Goal: Task Accomplishment & Management: Complete application form

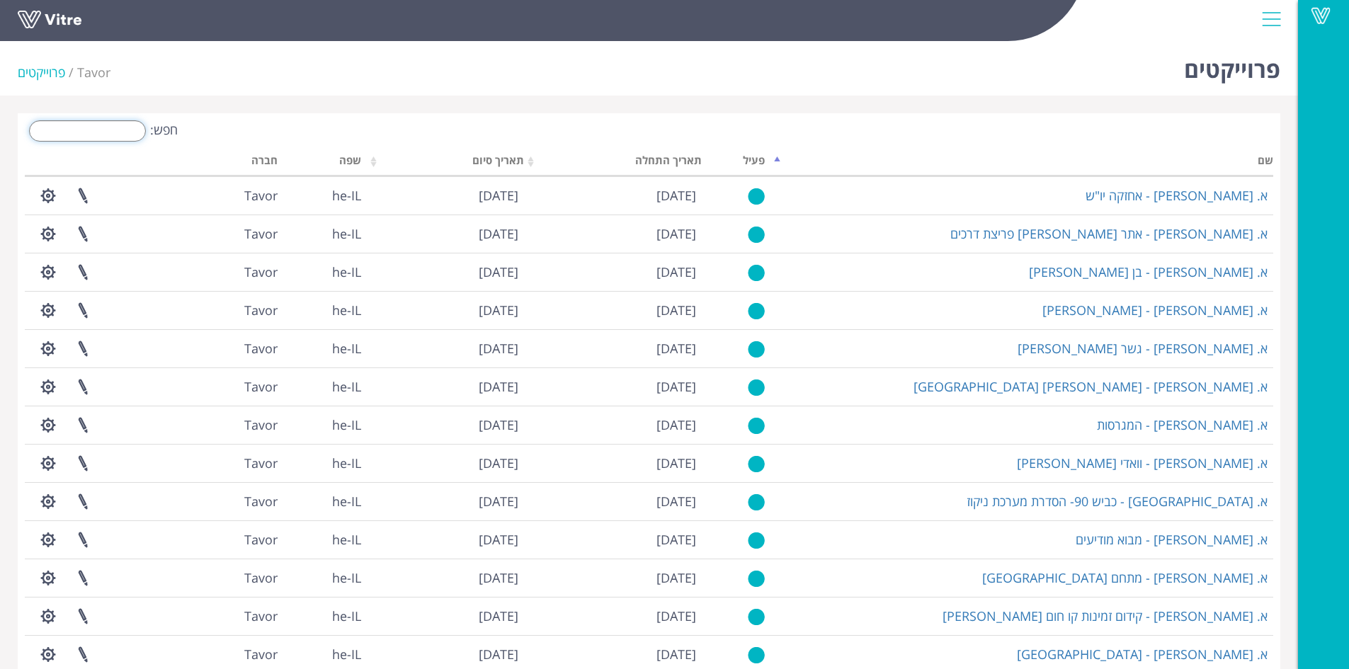
click at [126, 132] on input "חפש:" at bounding box center [87, 130] width 117 height 21
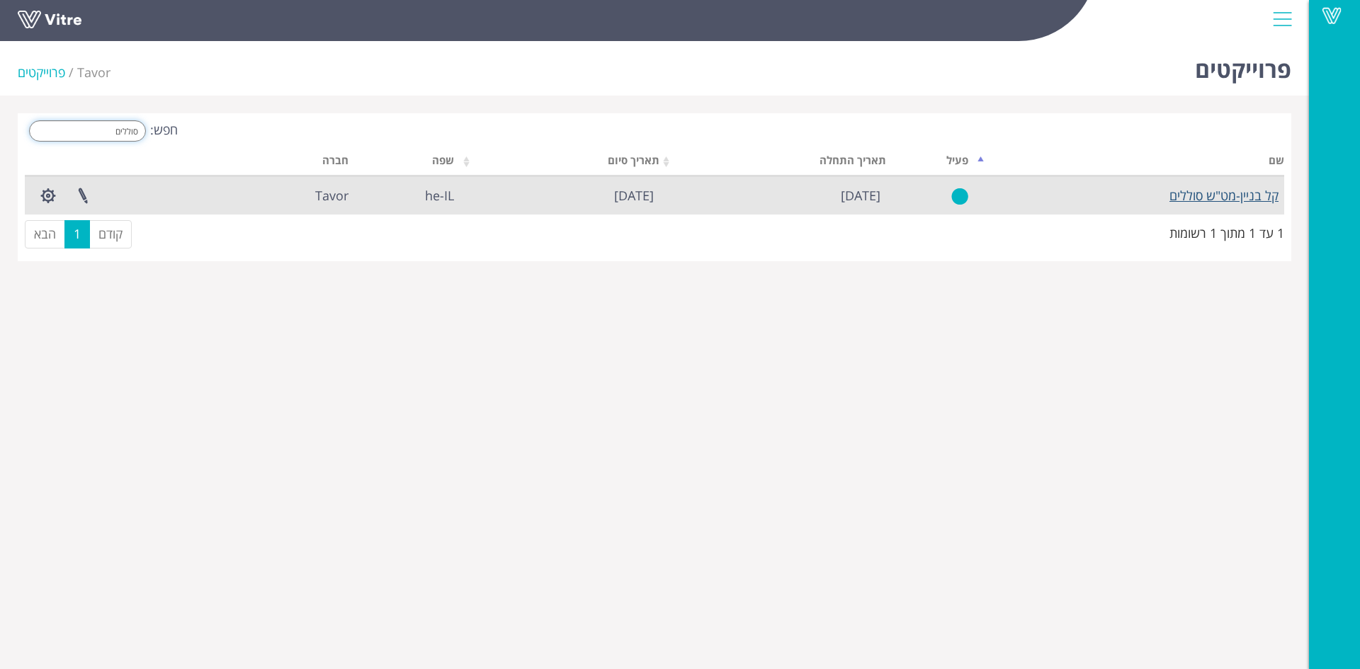
type input "סוללים"
click at [1195, 201] on link "קל בניין-מט"ש סוללים" at bounding box center [1223, 195] width 109 height 17
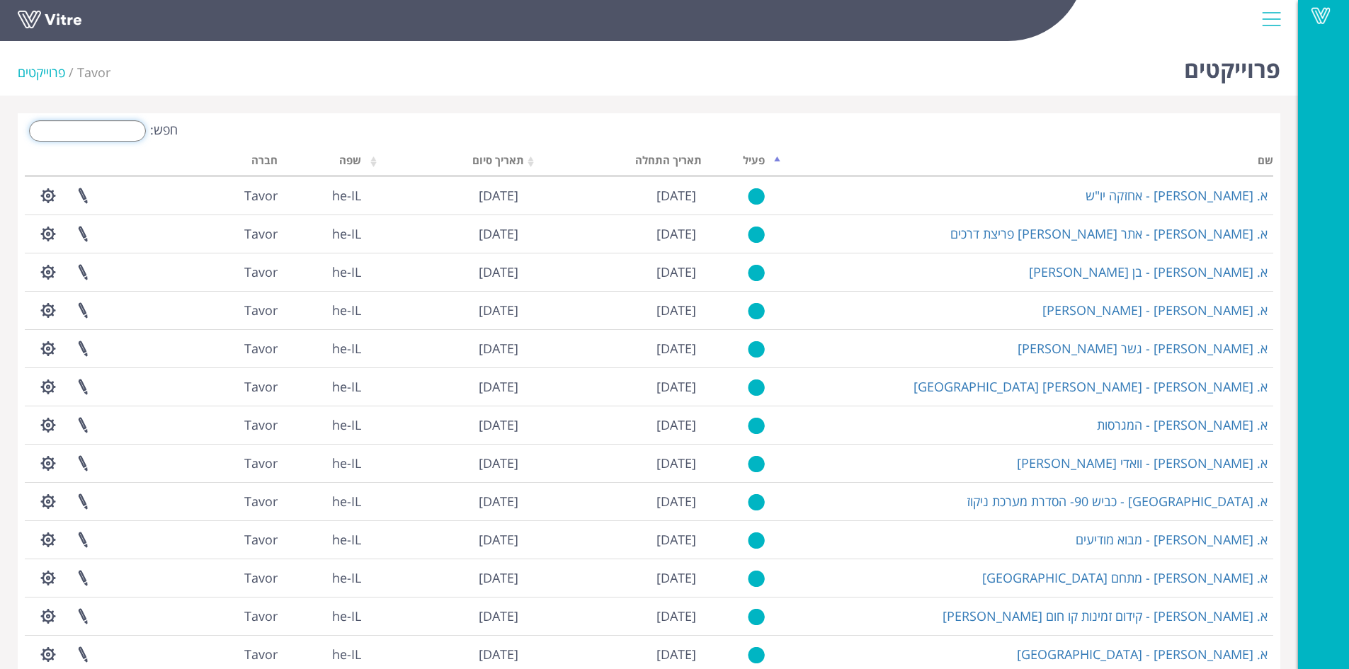
click at [113, 131] on input "חפש:" at bounding box center [87, 130] width 117 height 21
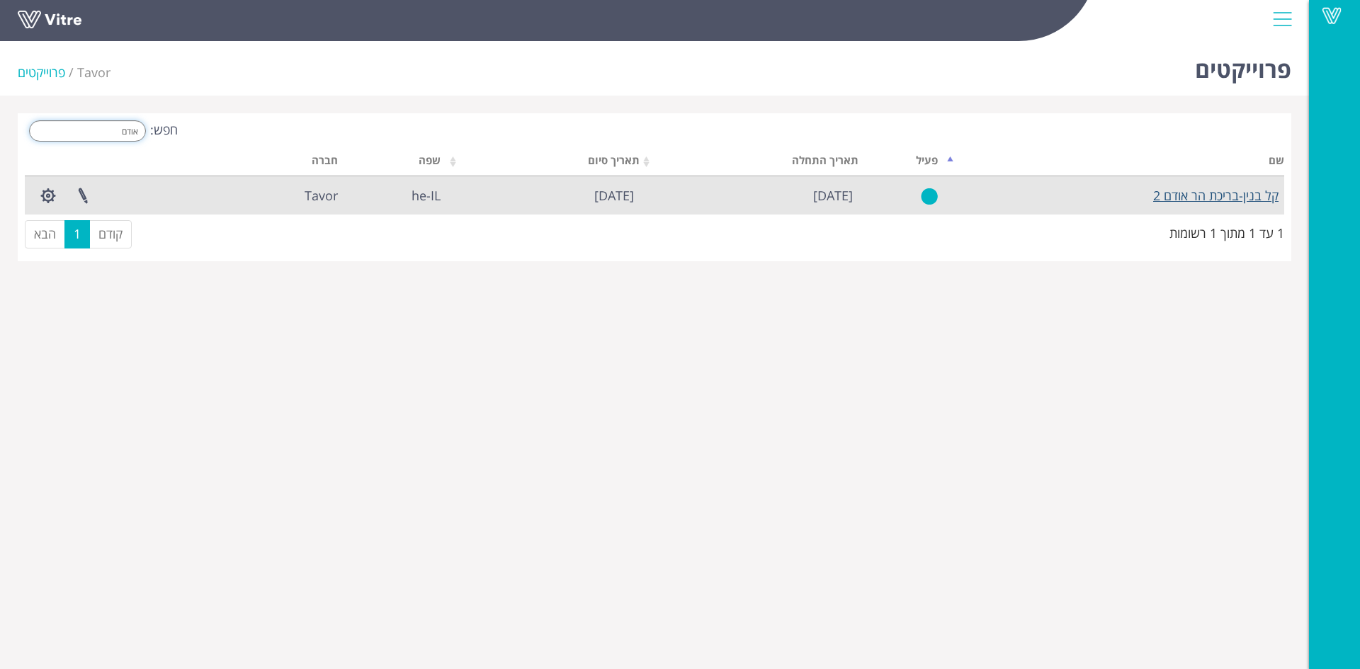
type input "אודם"
click at [1210, 188] on link "קל בנין-בריכת הר אודם 2" at bounding box center [1215, 195] width 125 height 17
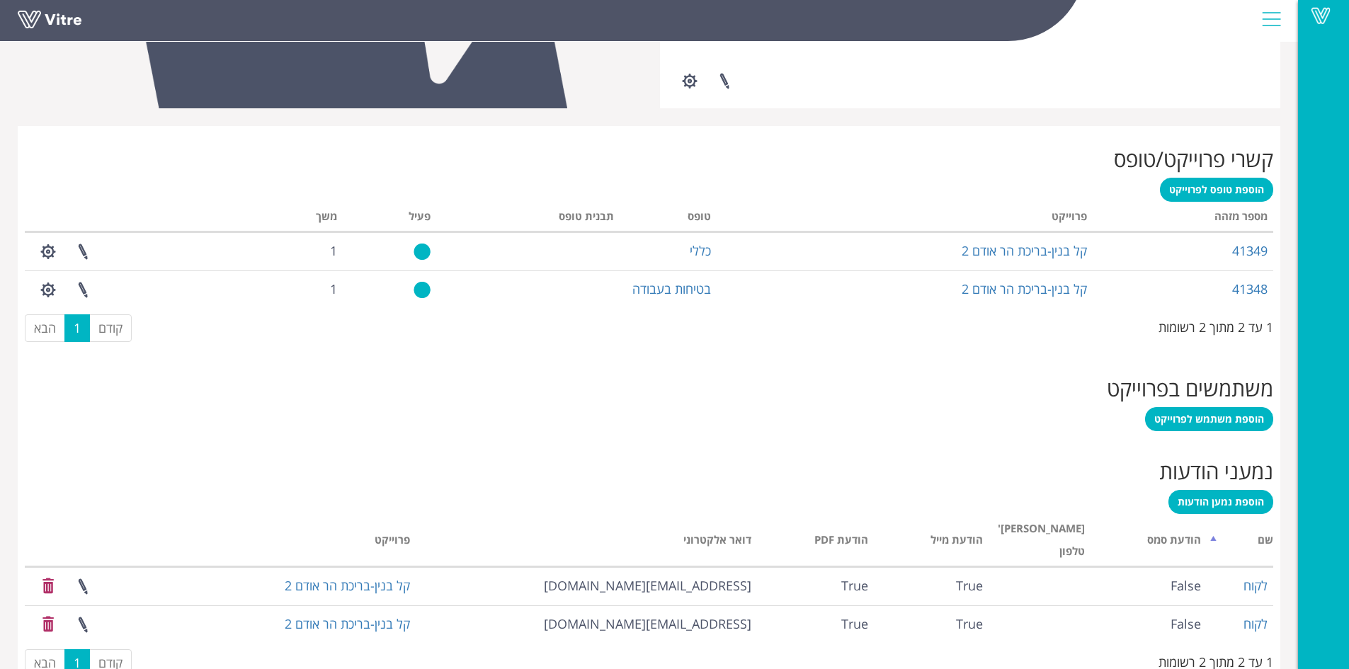
scroll to position [499, 0]
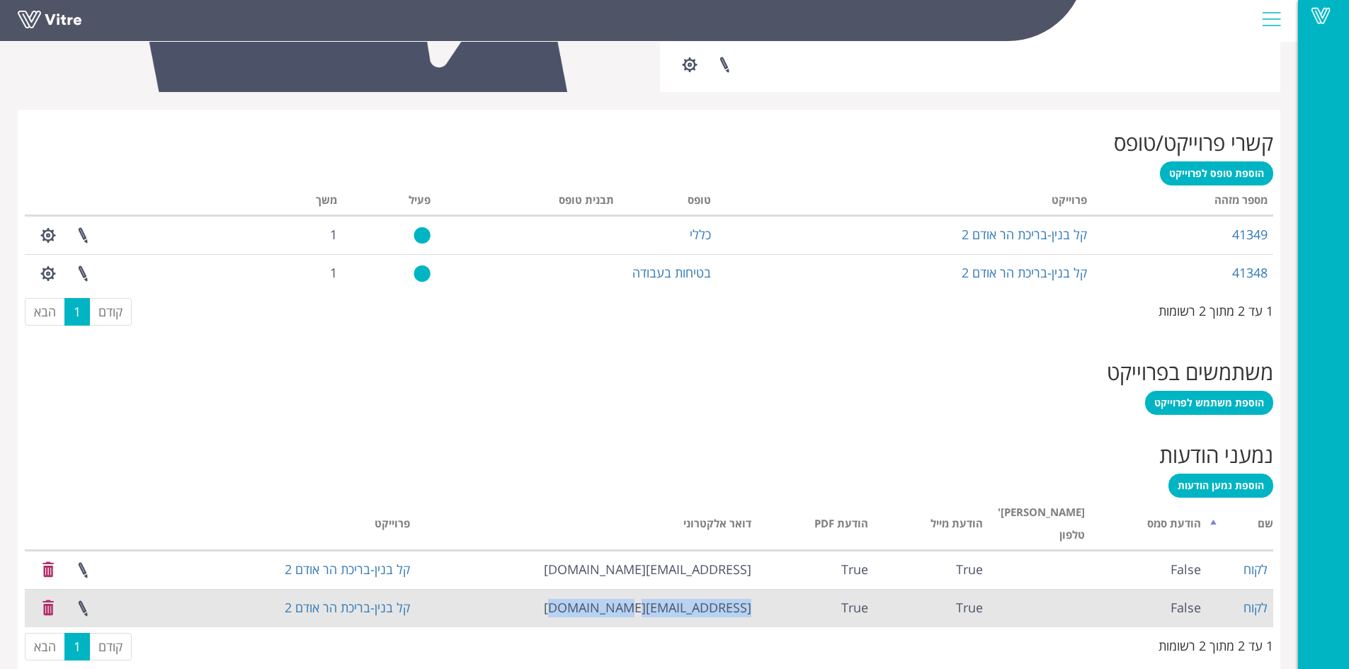
drag, startPoint x: 572, startPoint y: 582, endPoint x: 747, endPoint y: 590, distance: 174.4
click at [747, 590] on td "[EMAIL_ADDRESS][DOMAIN_NAME]" at bounding box center [587, 608] width 342 height 38
copy td "yosefcashdan@kalbinyan.com"
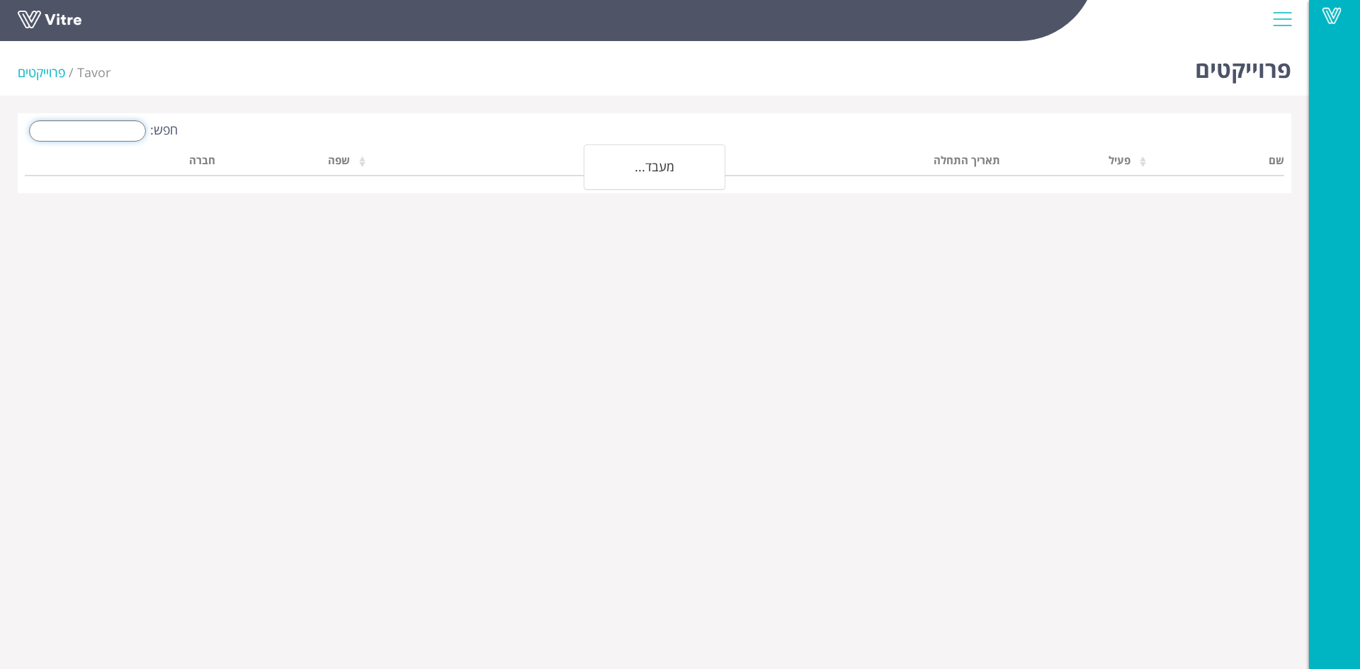
click at [106, 133] on input "חפש:" at bounding box center [87, 130] width 117 height 21
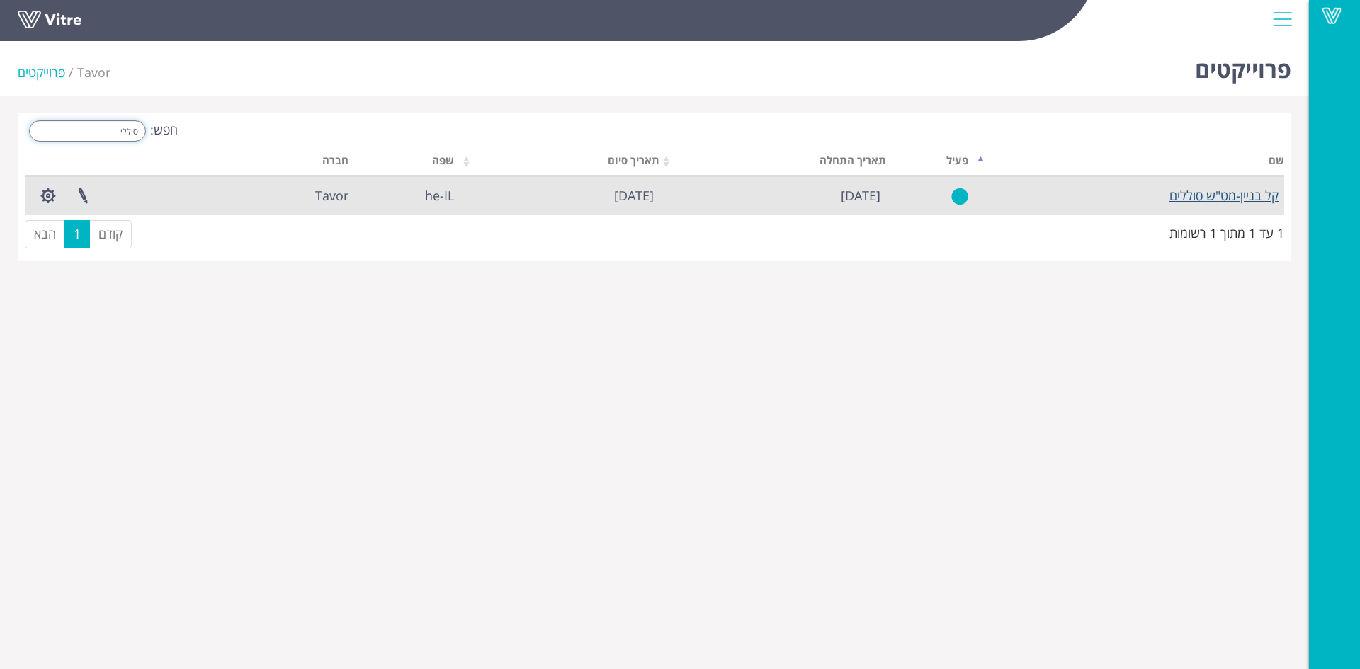
type input "סוללי"
click at [1186, 198] on link "קל בניין-מט"ש סוללים" at bounding box center [1223, 195] width 109 height 17
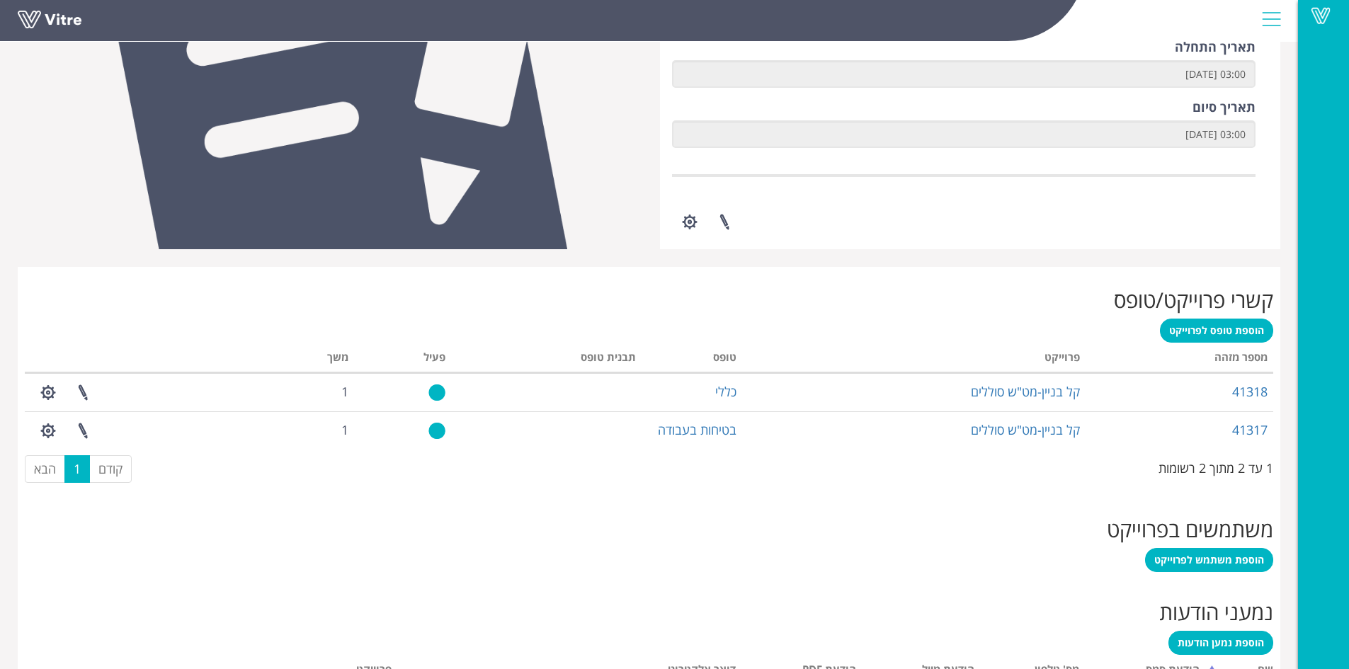
scroll to position [461, 0]
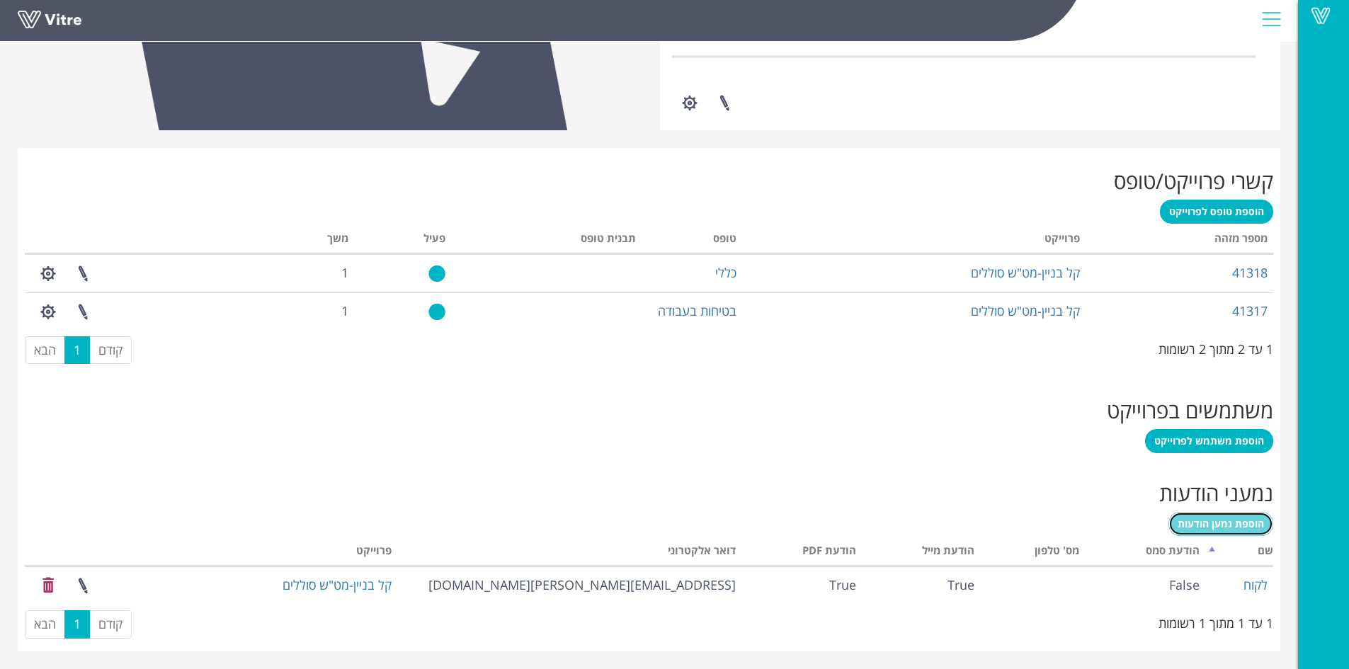
click at [1230, 524] on span "הוספת נמען הודעות" at bounding box center [1221, 523] width 86 height 13
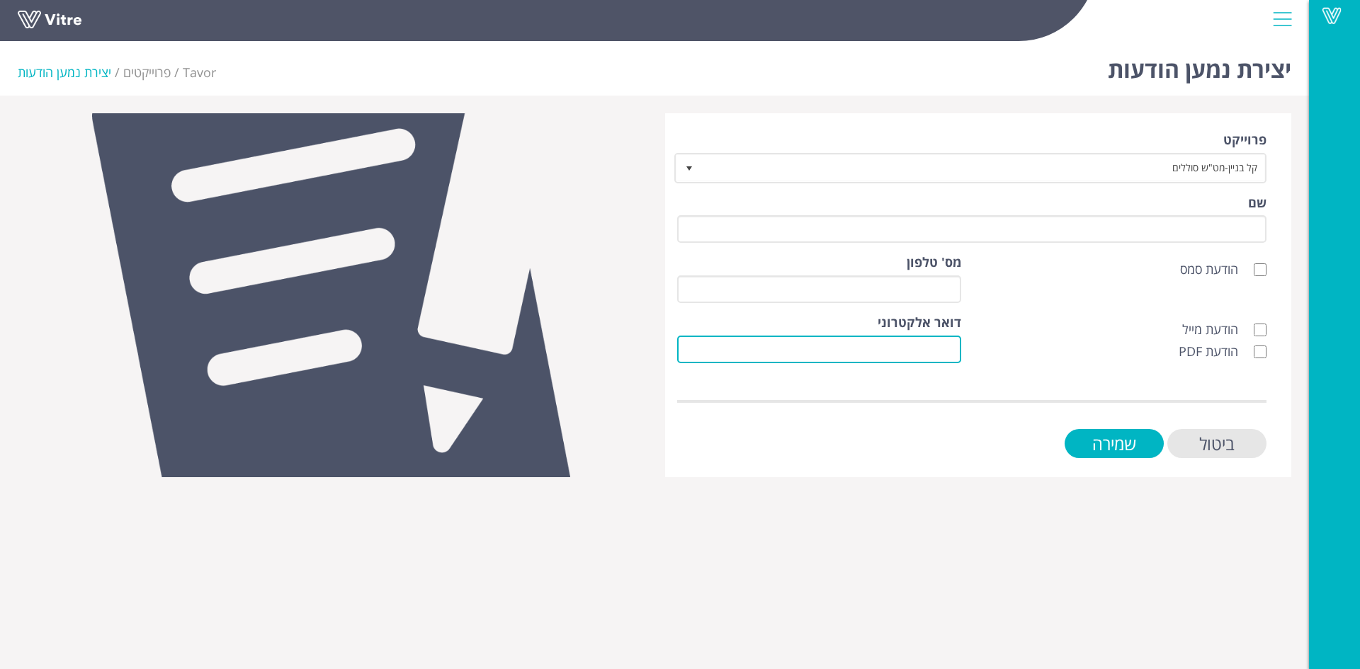
click at [942, 350] on input "דואר אלקטרוני" at bounding box center [819, 350] width 284 height 28
paste input "[EMAIL_ADDRESS][DOMAIN_NAME]"
type input "yosefcashdan@kalbinyan.com"
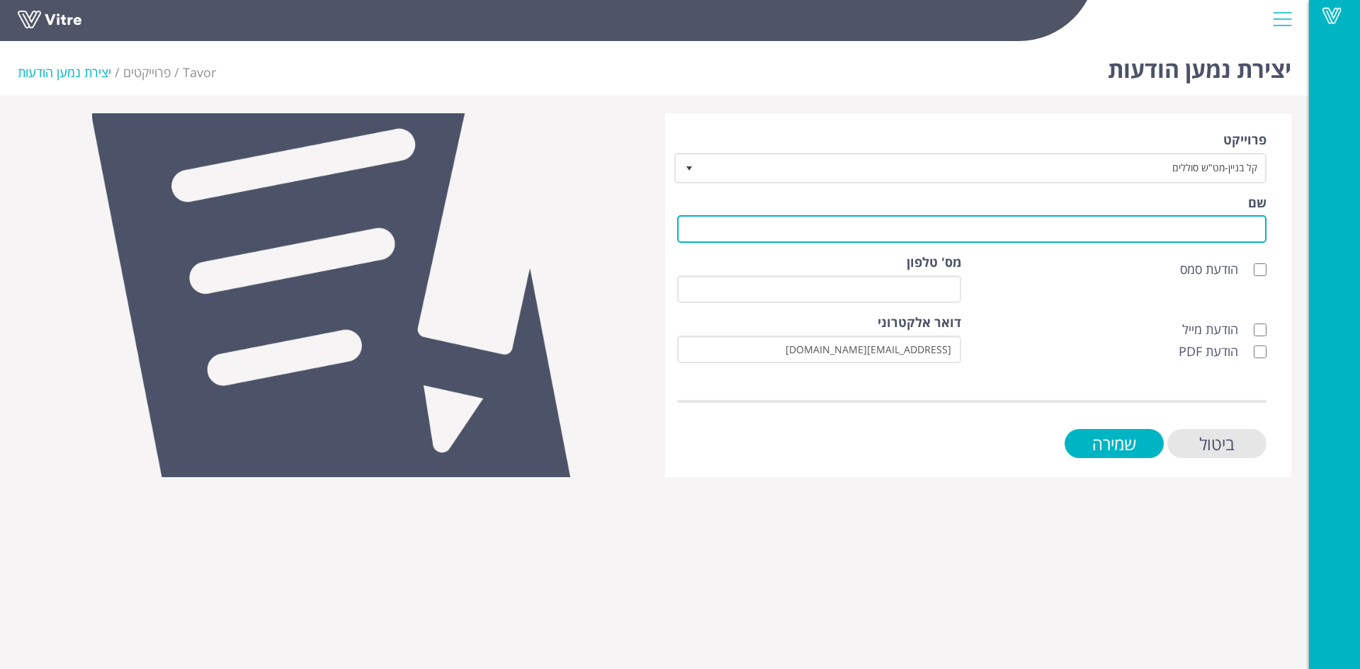
click at [1248, 230] on input "שם" at bounding box center [971, 229] width 589 height 28
type input "לקוח"
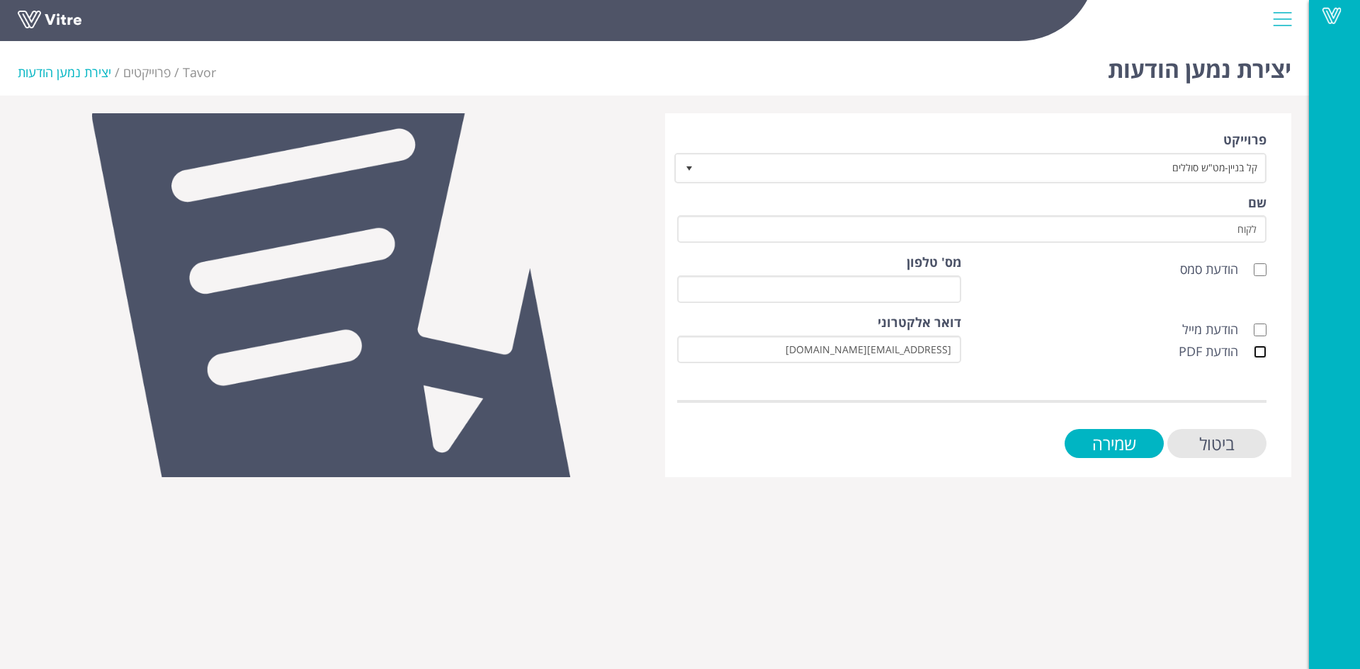
click at [1261, 355] on input "הודעת PDF" at bounding box center [1260, 352] width 13 height 13
checkbox input "true"
click at [1263, 330] on input "הודעת מייל" at bounding box center [1260, 330] width 13 height 13
checkbox input "true"
click at [1138, 443] on input "שמירה" at bounding box center [1114, 443] width 99 height 29
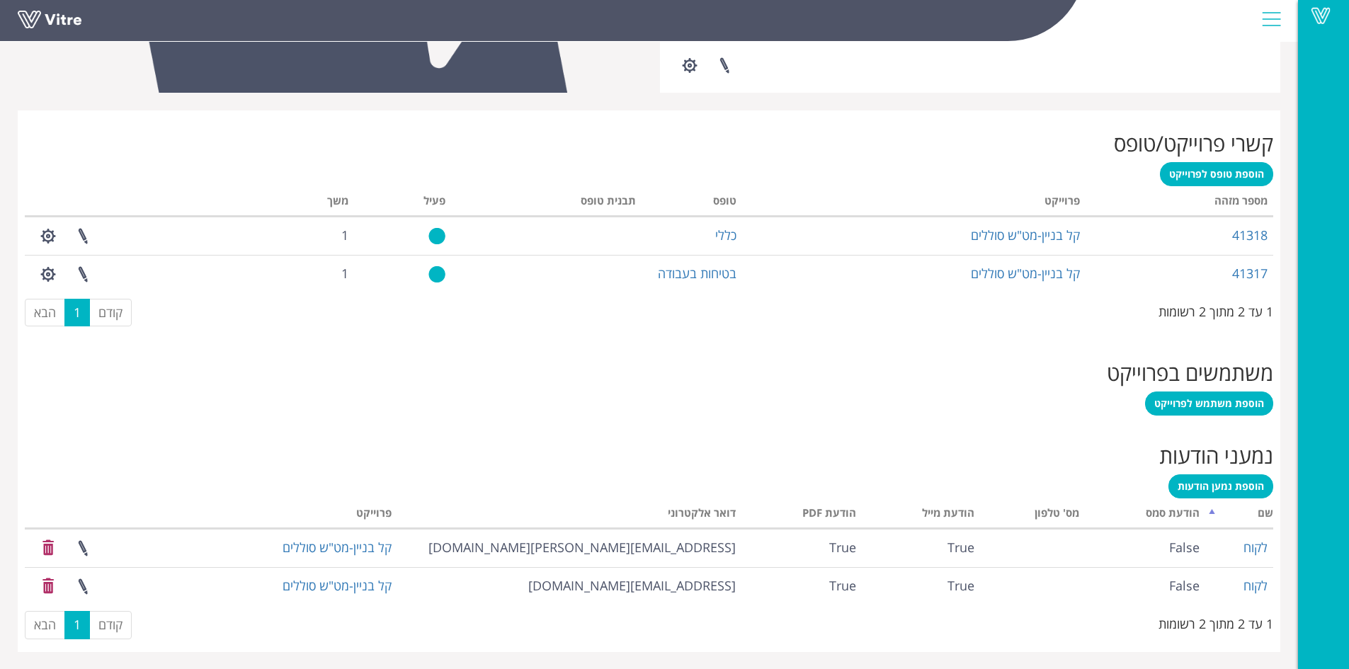
scroll to position [499, 0]
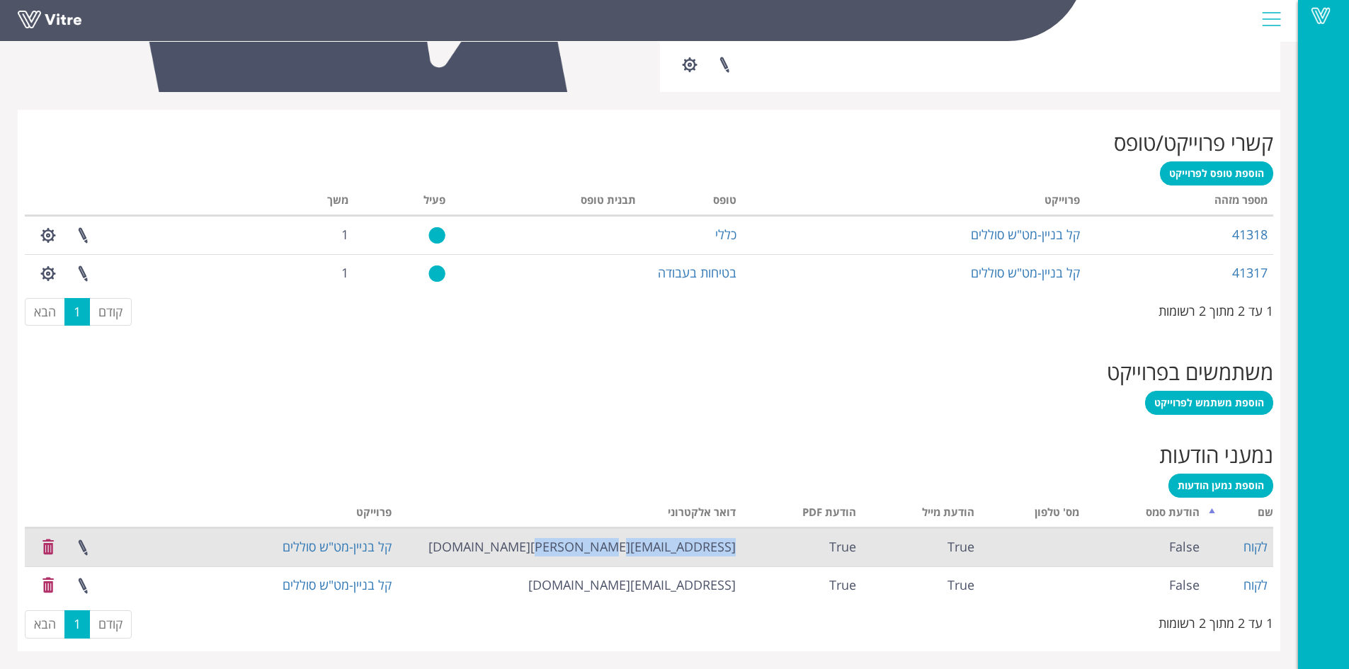
drag, startPoint x: 557, startPoint y: 544, endPoint x: 735, endPoint y: 557, distance: 178.2
click at [735, 557] on td "Peretz.Basch@kalbinyan.com" at bounding box center [569, 547] width 344 height 38
copy td "Peretz.Basch@kalbinyan.com"
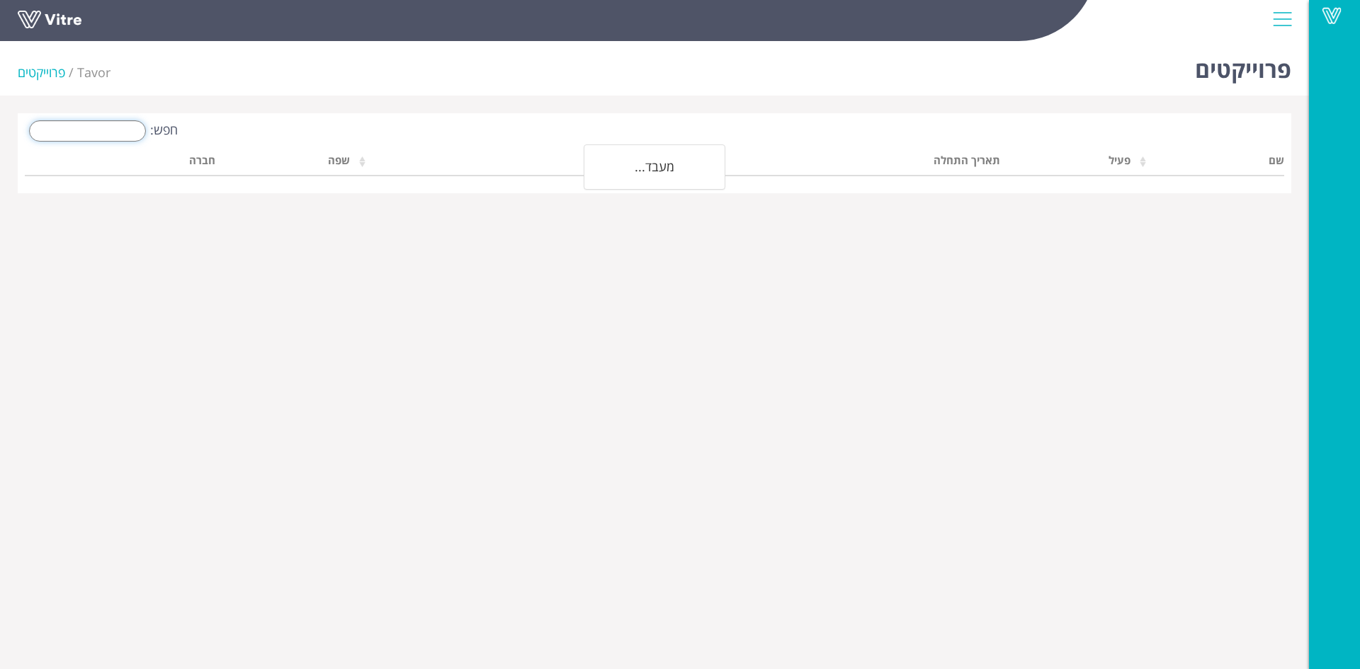
click at [135, 127] on input "חפש:" at bounding box center [87, 130] width 117 height 21
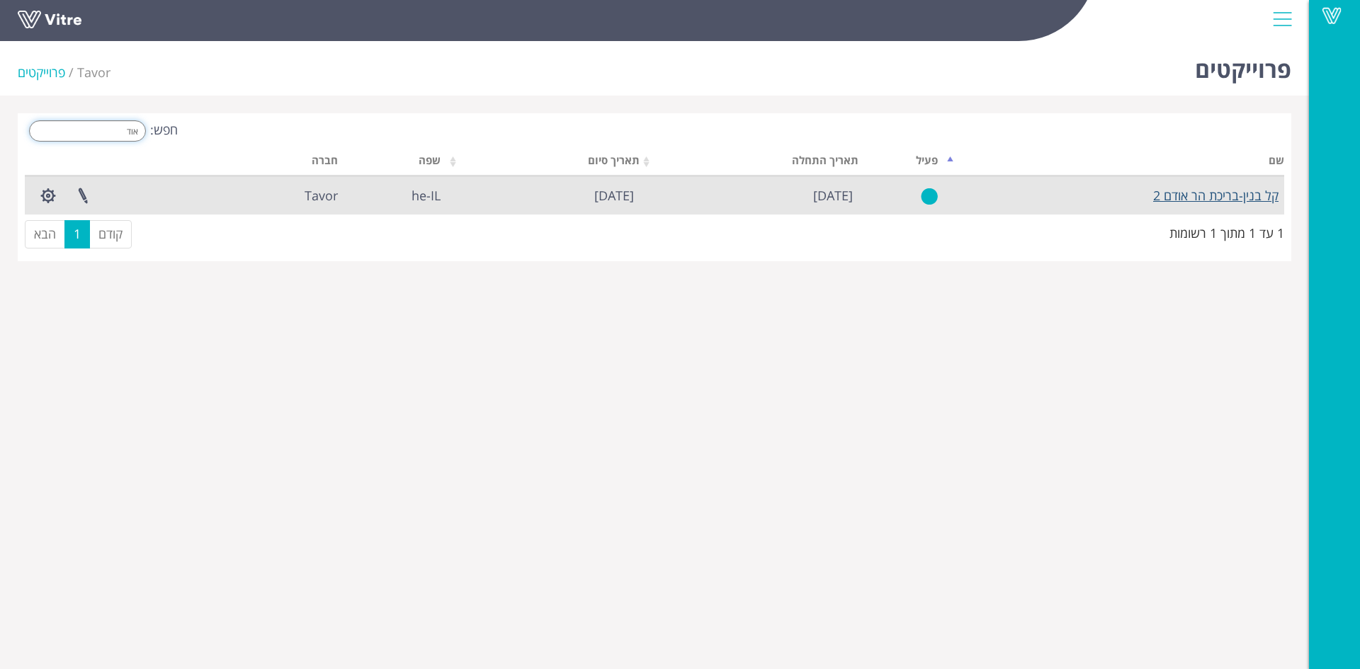
type input "אוד"
click at [1223, 197] on link "קל בנין-בריכת הר אודם 2" at bounding box center [1215, 195] width 125 height 17
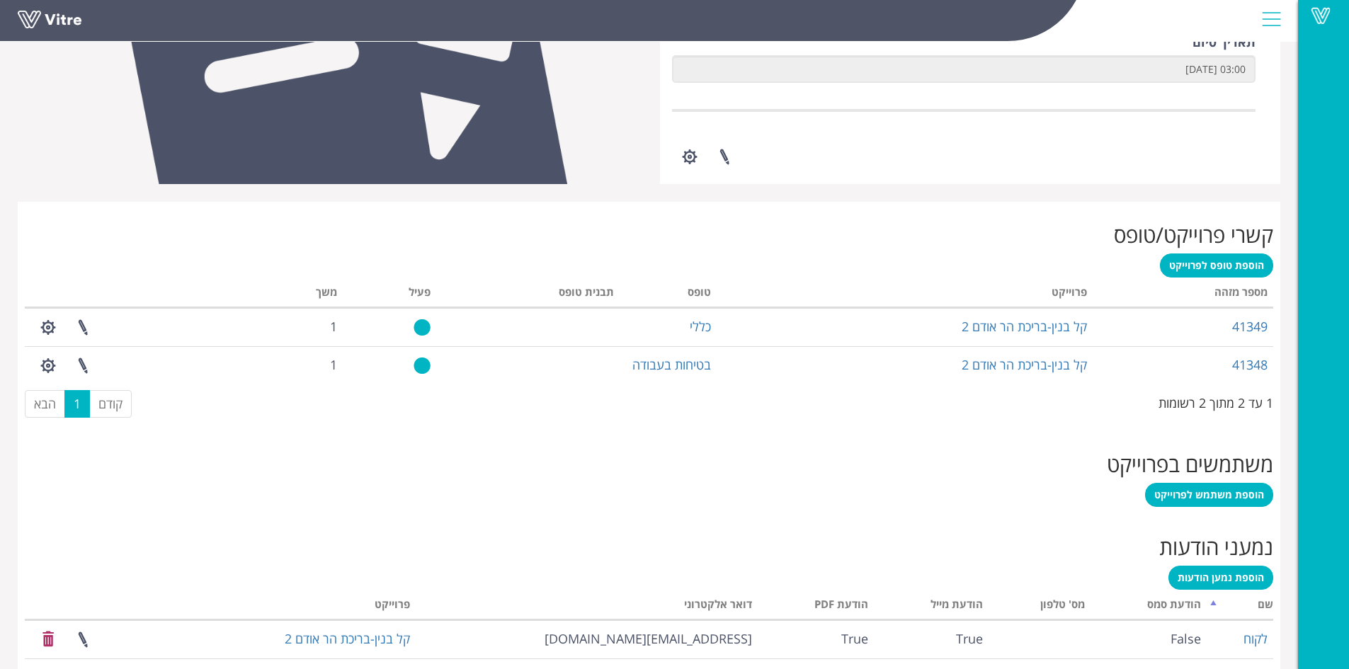
scroll to position [499, 0]
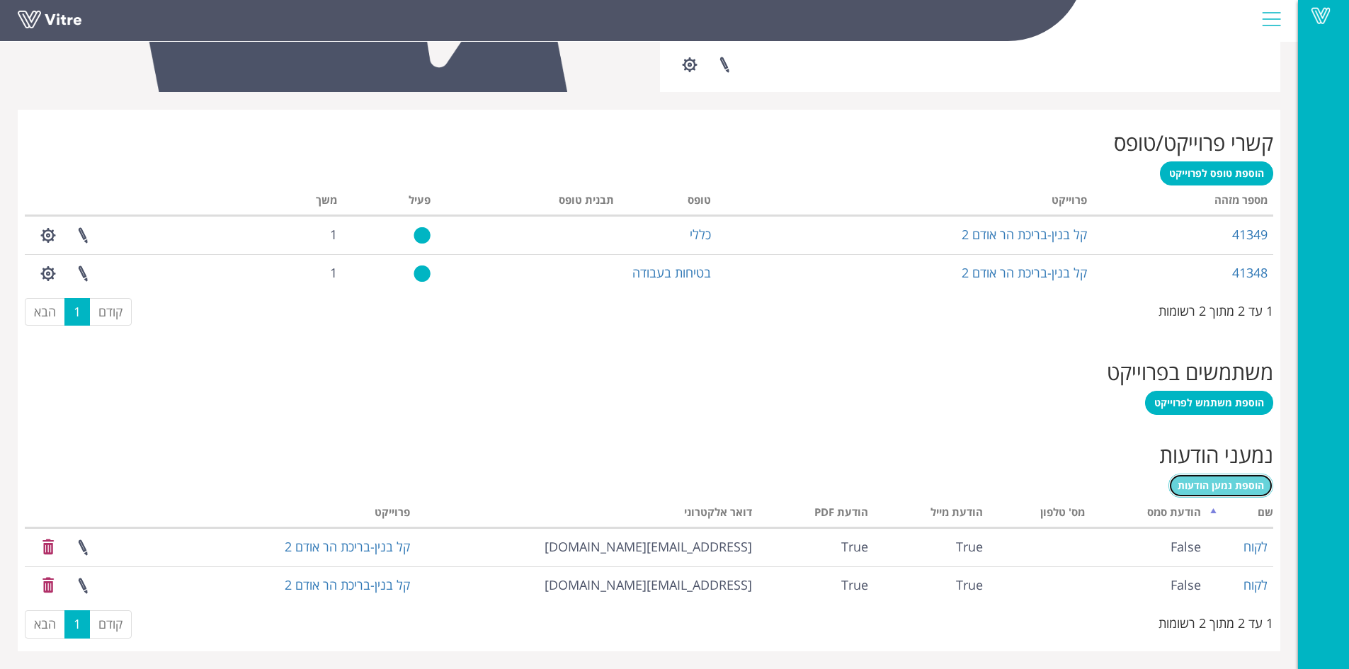
click at [1196, 483] on span "הוספת נמען הודעות" at bounding box center [1221, 485] width 86 height 13
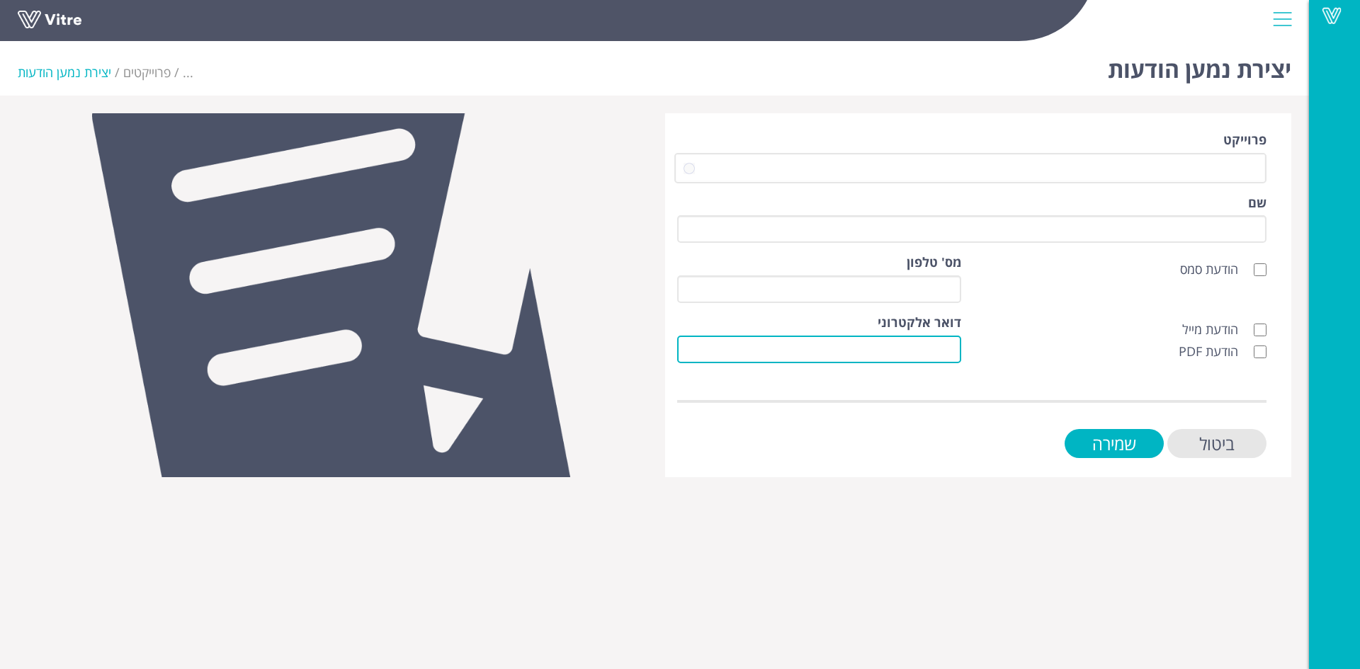
click at [945, 348] on input "דואר אלקטרוני" at bounding box center [819, 350] width 284 height 28
paste input "Peretz.Basch@kalbinyan.com"
type input "Peretz.Basch@kalbinyan.com"
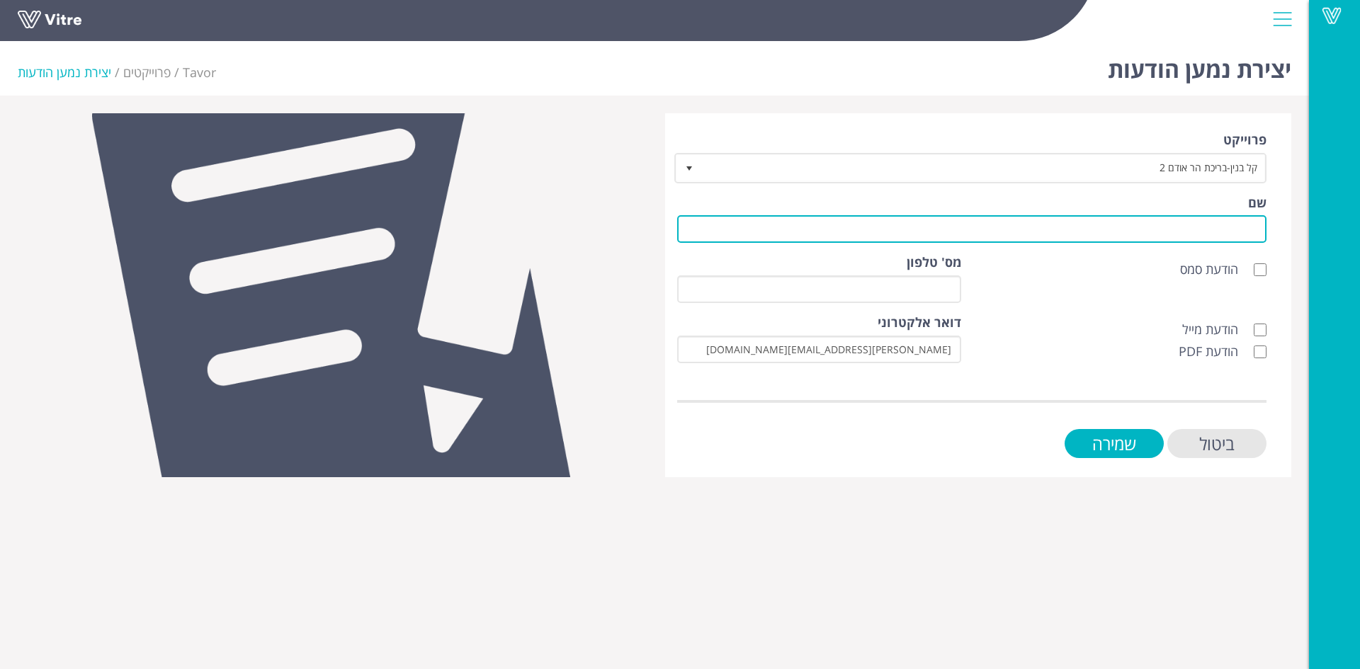
click at [1165, 227] on input "שם" at bounding box center [971, 229] width 589 height 28
type input "לקוח"
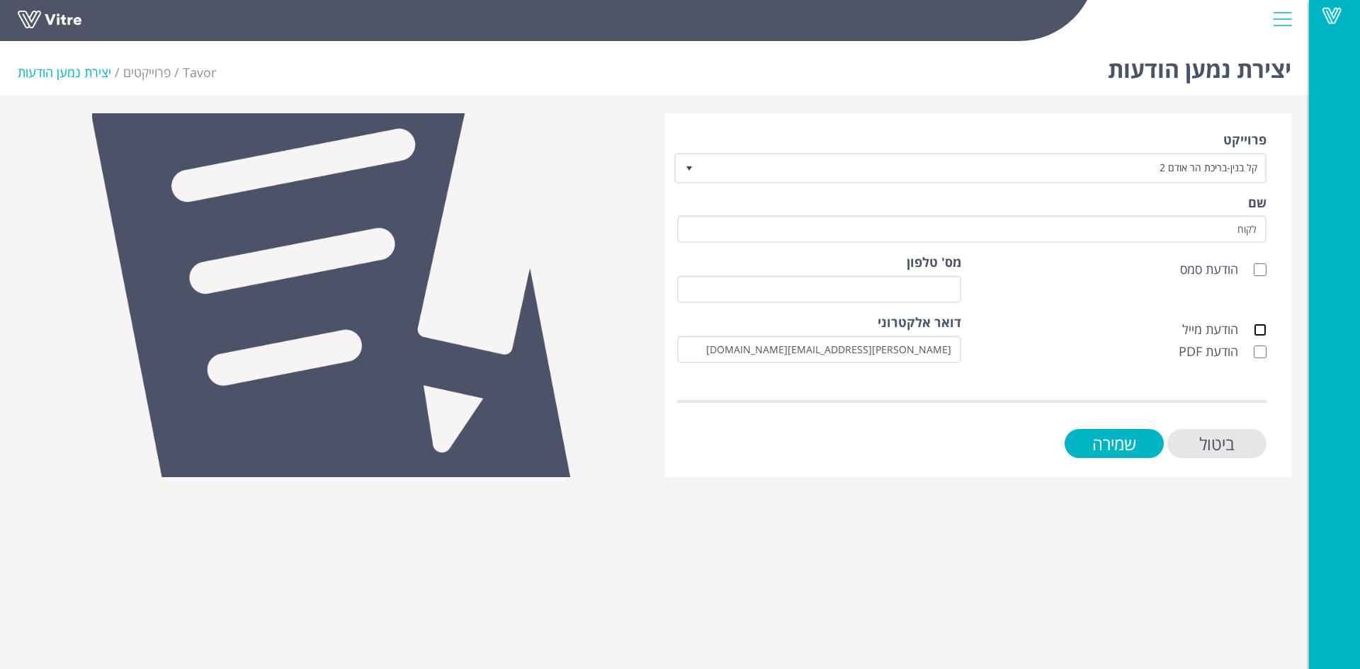
click at [1257, 331] on input "הודעת מייל" at bounding box center [1260, 330] width 13 height 13
checkbox input "true"
click at [1260, 351] on input "הודעת PDF" at bounding box center [1260, 352] width 13 height 13
checkbox input "true"
click at [1142, 443] on input "שמירה" at bounding box center [1114, 443] width 99 height 29
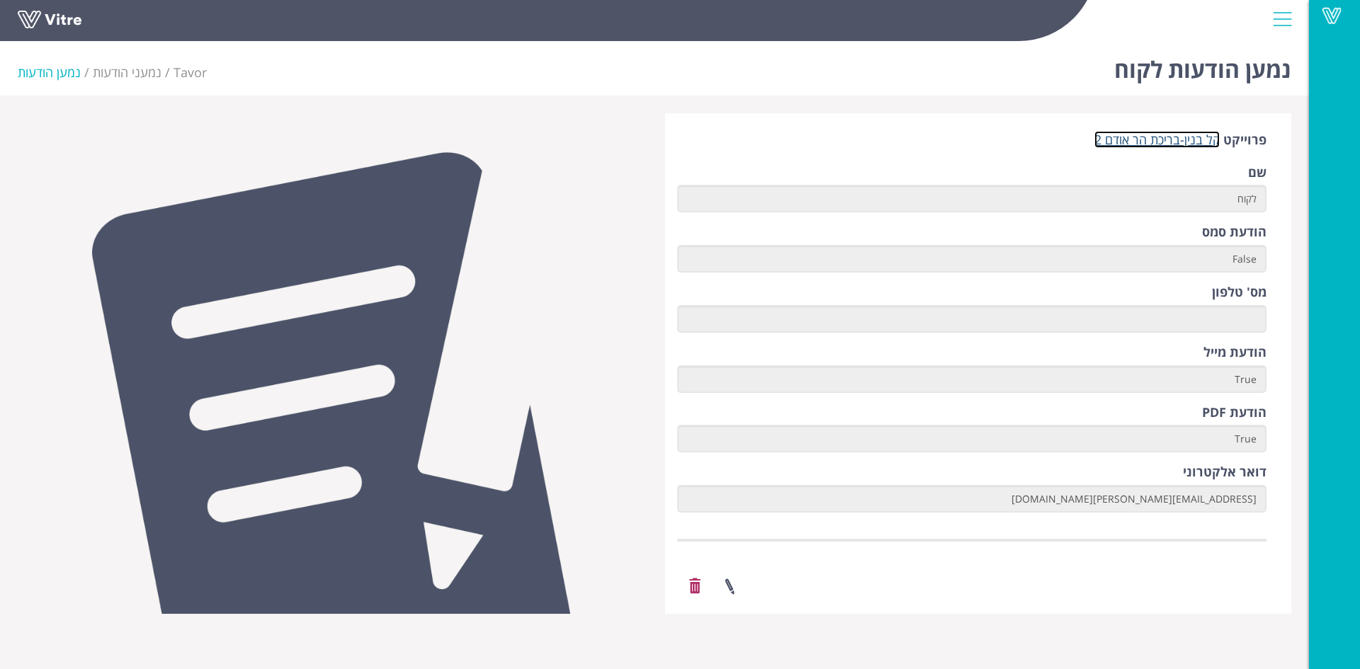
click at [1160, 139] on link "קל בנין-בריכת הר אודם 2" at bounding box center [1156, 139] width 125 height 17
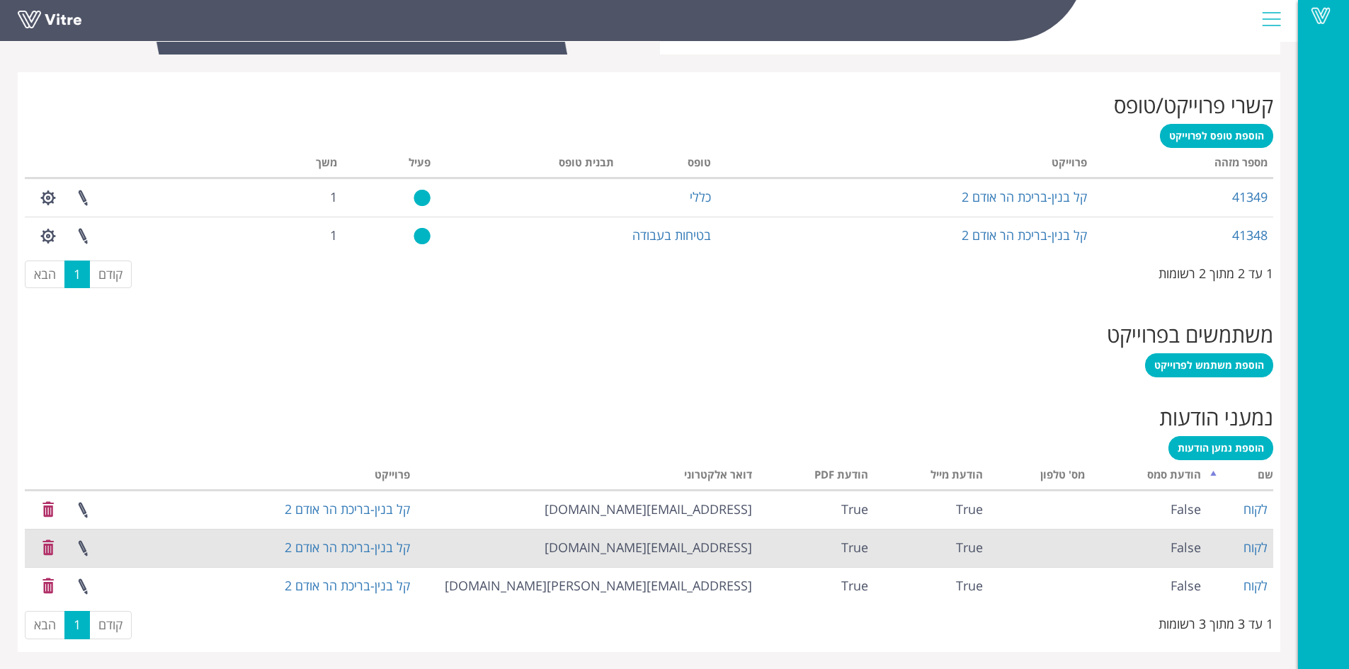
scroll to position [538, 0]
click at [749, 555] on td "[EMAIL_ADDRESS][DOMAIN_NAME]" at bounding box center [587, 547] width 342 height 38
click at [49, 542] on link at bounding box center [47, 548] width 35 height 38
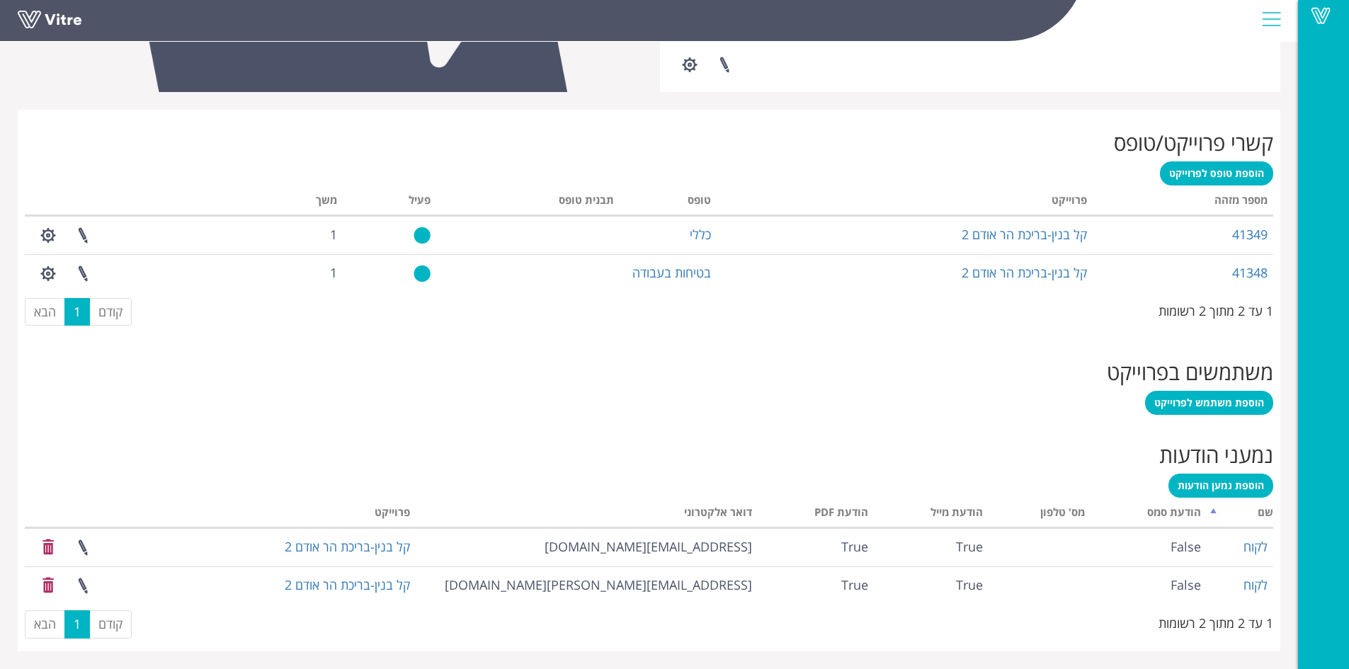
scroll to position [499, 0]
click at [1254, 485] on span "הוספת נמען הודעות" at bounding box center [1221, 485] width 86 height 13
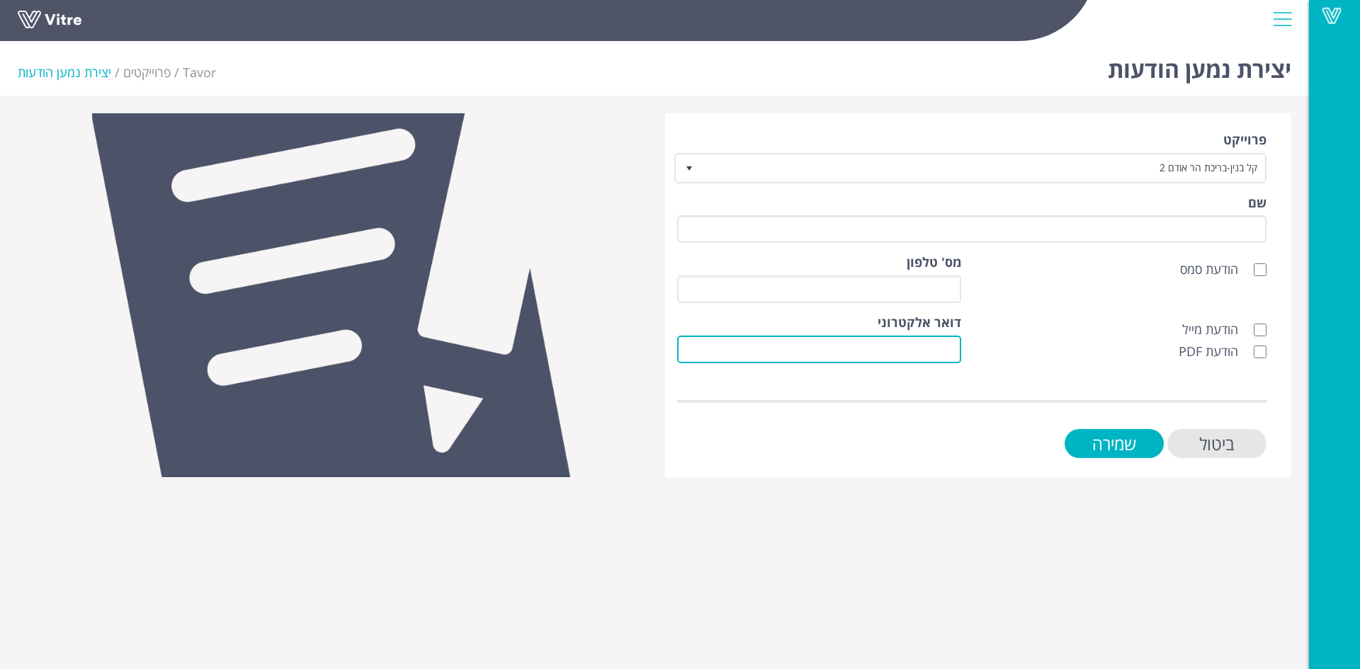
click at [947, 347] on input "דואר אלקטרוני" at bounding box center [819, 350] width 284 height 28
paste input "Yosef.Cashdan@kalbinyan.com"
type input "Yosef.Cashdan@kalbinyan.com"
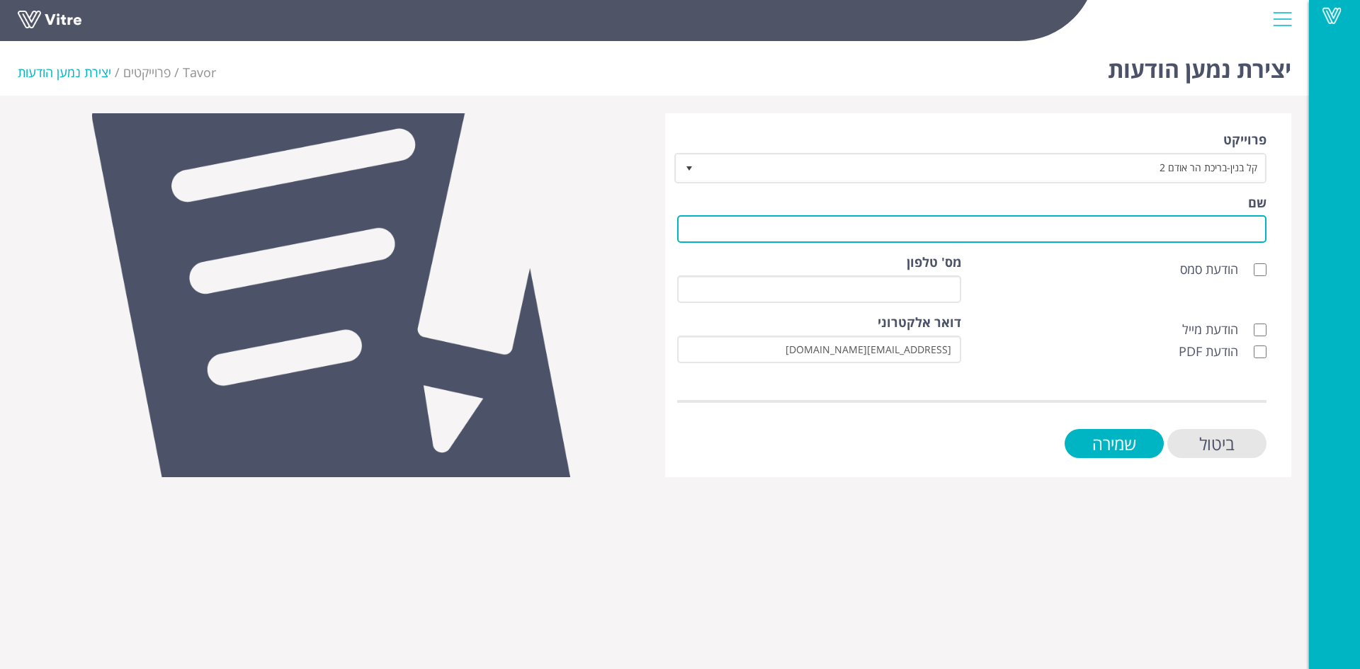
click at [1179, 238] on input "שם" at bounding box center [971, 229] width 589 height 28
type input "לקוח"
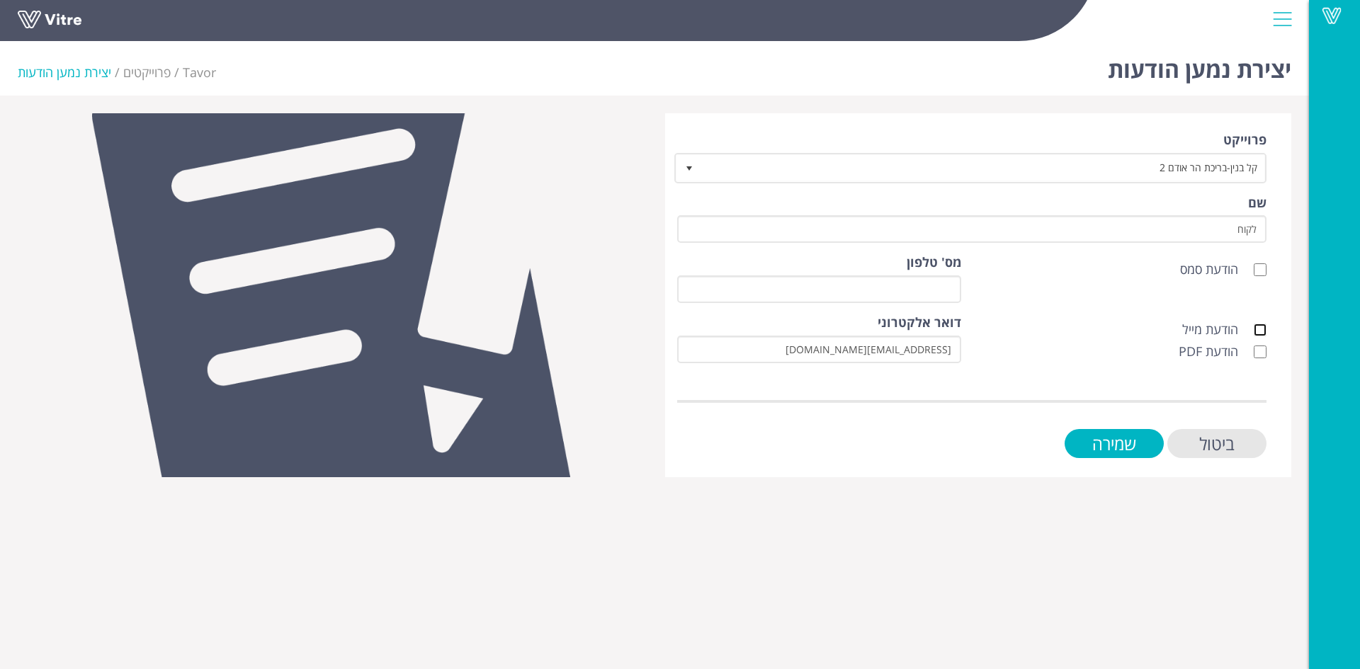
click at [1264, 327] on input "הודעת מייל" at bounding box center [1260, 330] width 13 height 13
checkbox input "true"
click at [1263, 353] on input "הודעת PDF" at bounding box center [1260, 352] width 13 height 13
checkbox input "true"
click at [1132, 450] on input "שמירה" at bounding box center [1114, 443] width 99 height 29
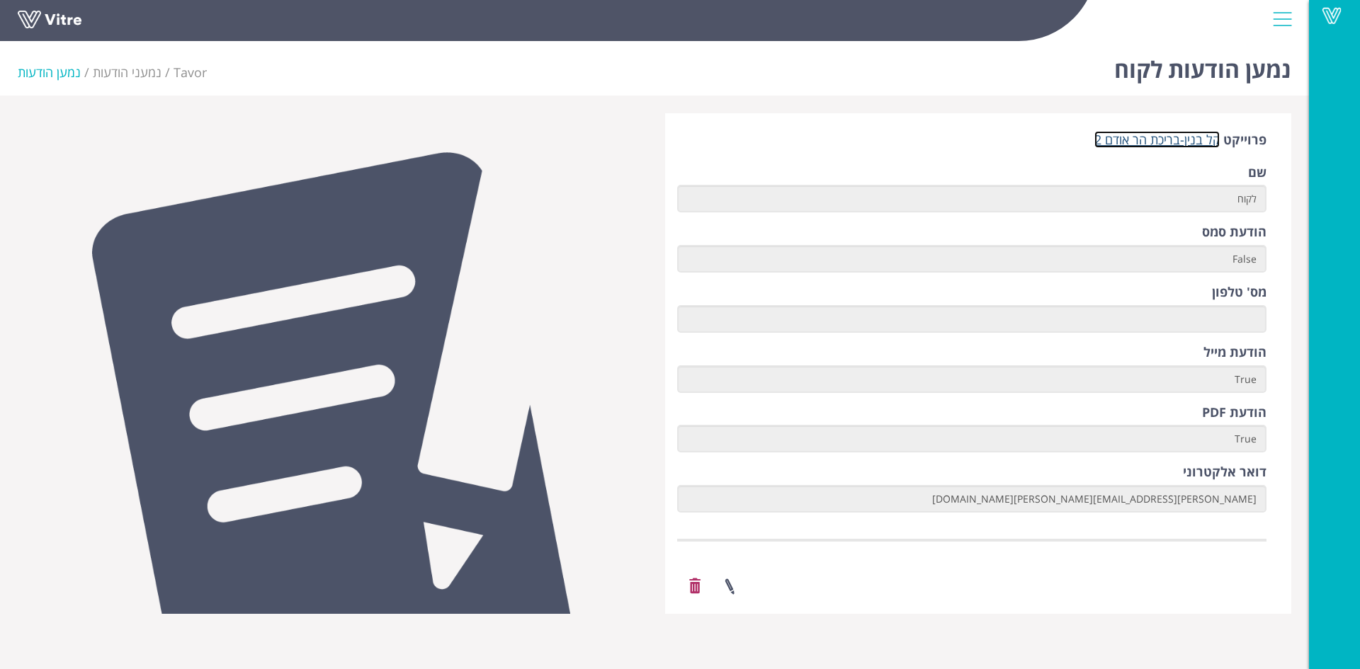
click at [1174, 143] on link "קל בנין-בריכת הר אודם 2" at bounding box center [1156, 139] width 125 height 17
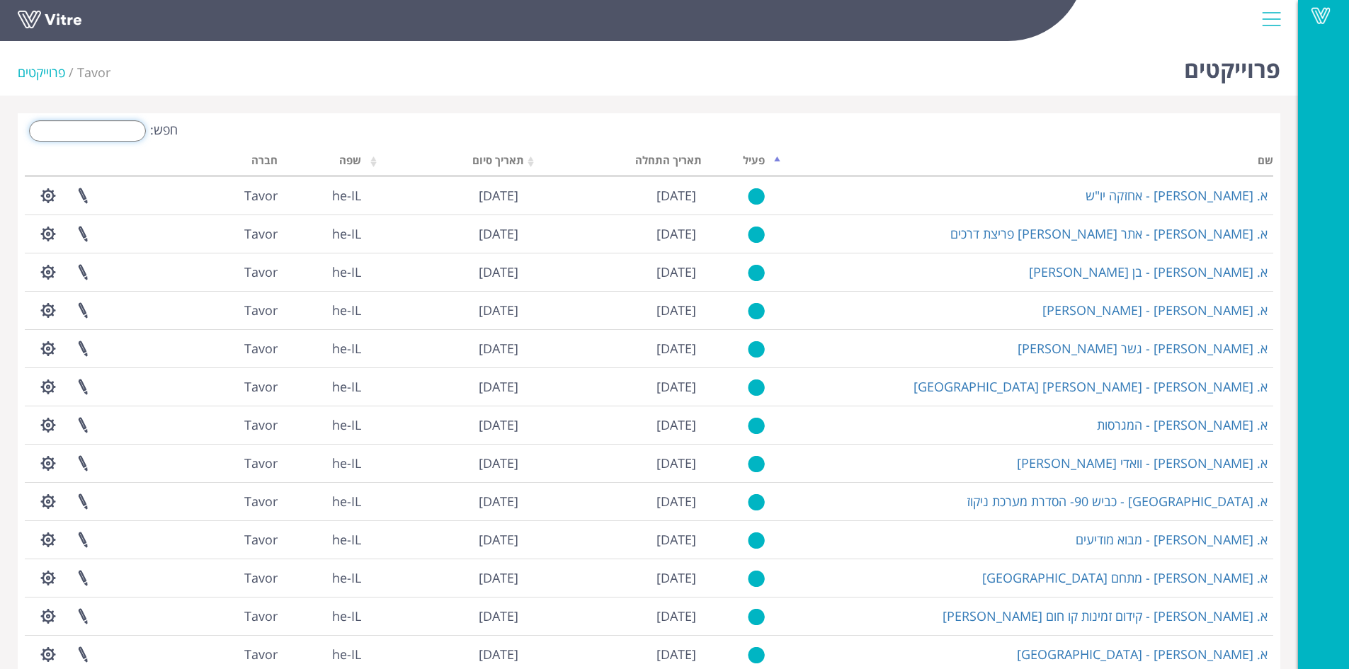
click at [136, 129] on input "חפש:" at bounding box center [87, 130] width 117 height 21
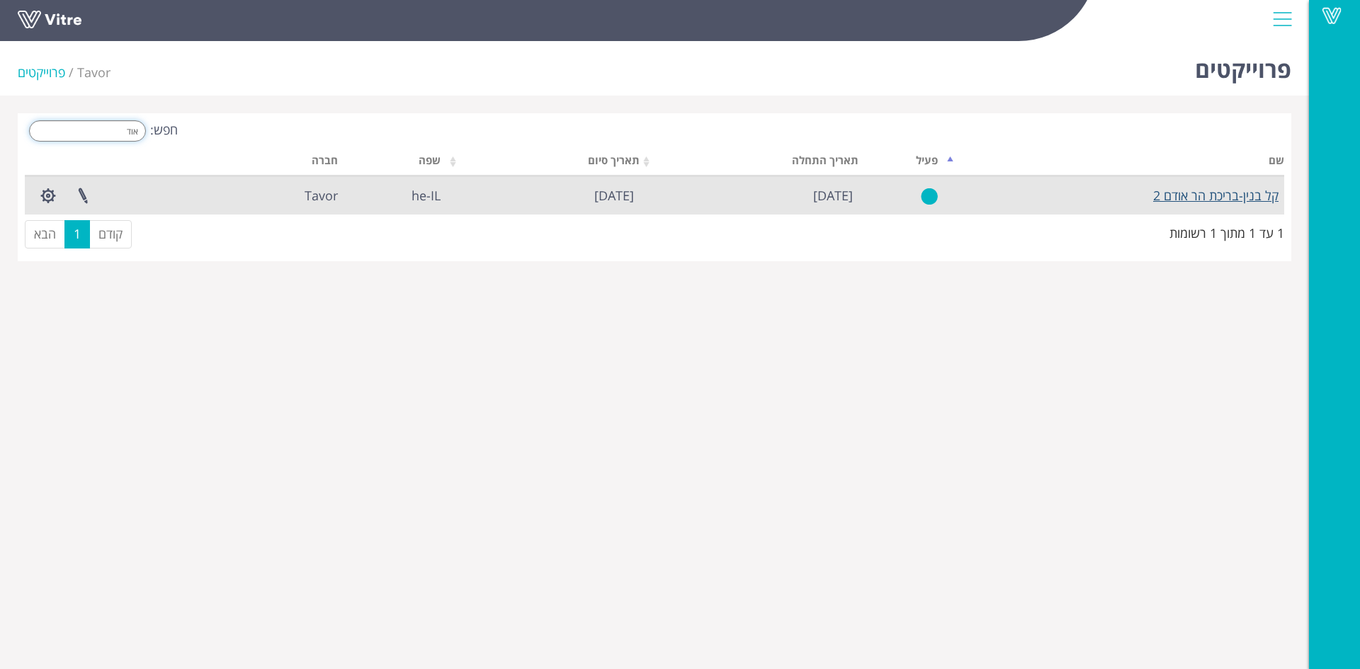
type input "אוד"
click at [1198, 198] on link "קל בנין-בריכת הר אודם 2" at bounding box center [1215, 195] width 125 height 17
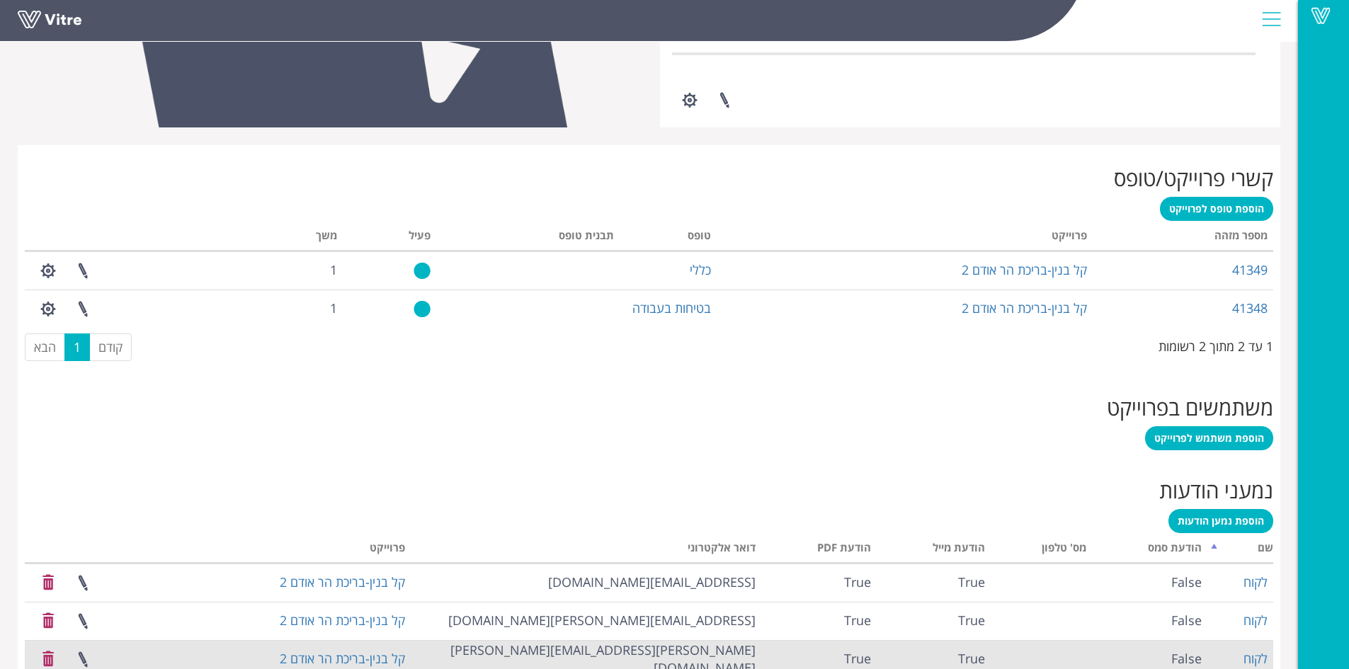
scroll to position [538, 0]
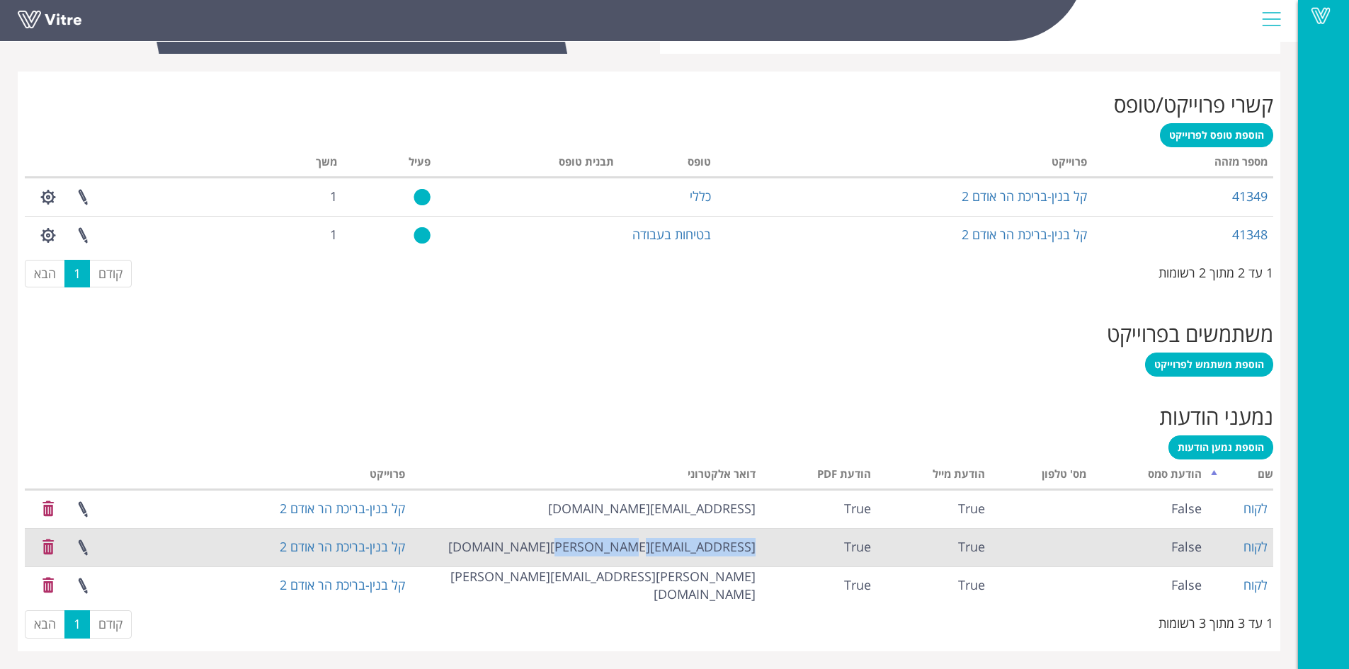
drag, startPoint x: 583, startPoint y: 545, endPoint x: 753, endPoint y: 545, distance: 170.0
click at [753, 545] on td "[EMAIL_ADDRESS][PERSON_NAME][DOMAIN_NAME]" at bounding box center [586, 547] width 351 height 38
copy td "[EMAIL_ADDRESS][PERSON_NAME][DOMAIN_NAME]"
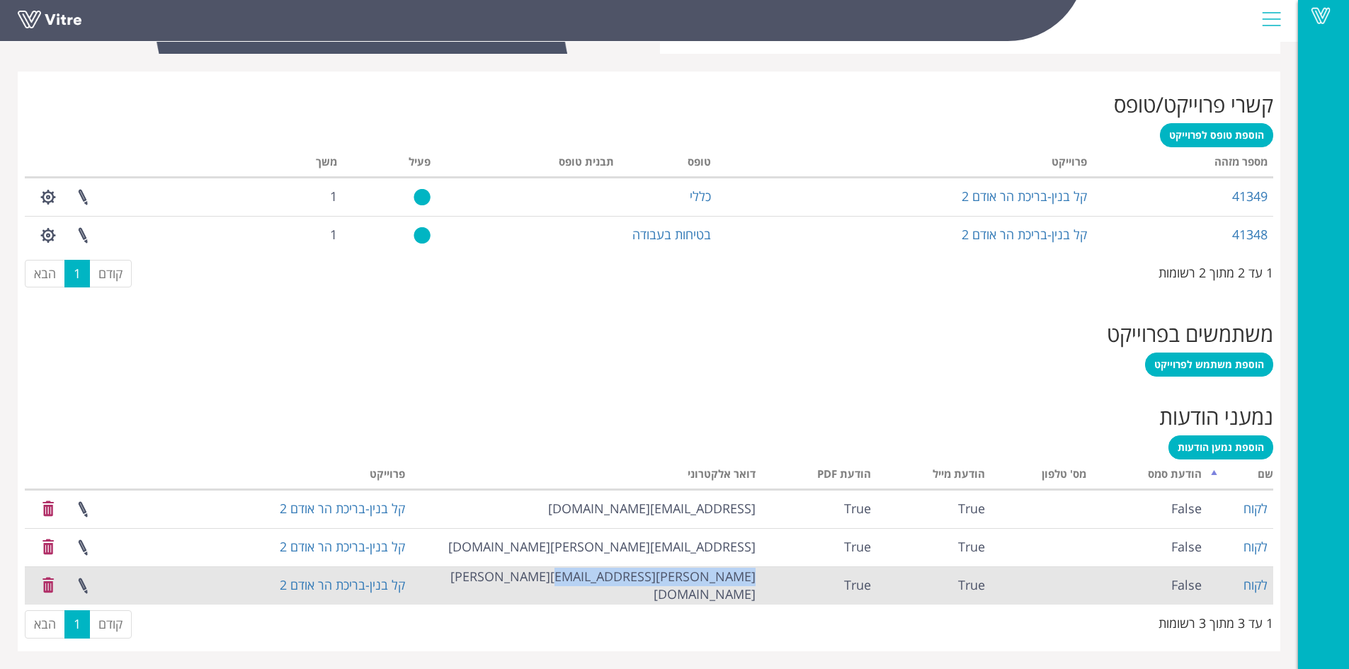
drag, startPoint x: 565, startPoint y: 582, endPoint x: 757, endPoint y: 586, distance: 192.0
click at [757, 586] on td "[PERSON_NAME][EMAIL_ADDRESS][PERSON_NAME][DOMAIN_NAME]" at bounding box center [586, 586] width 351 height 38
copy td "[PERSON_NAME][EMAIL_ADDRESS][PERSON_NAME][DOMAIN_NAME]"
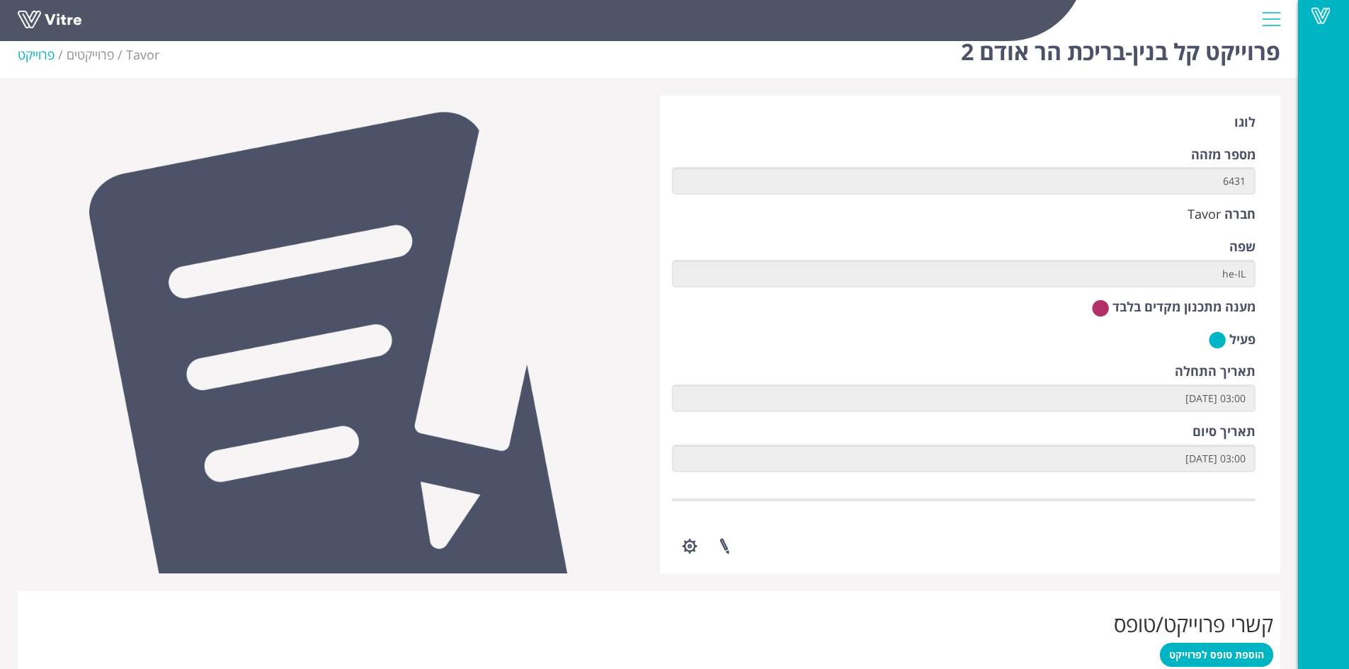
scroll to position [0, 0]
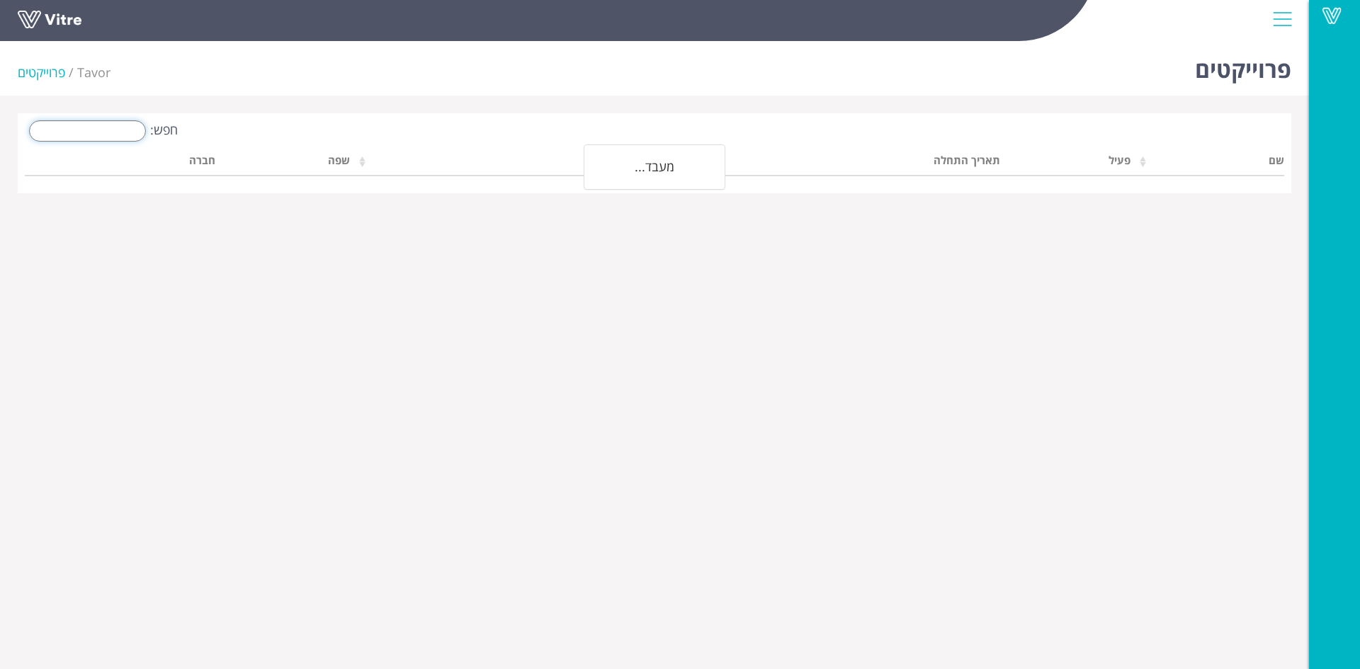
click at [118, 128] on input "חפש:" at bounding box center [87, 130] width 117 height 21
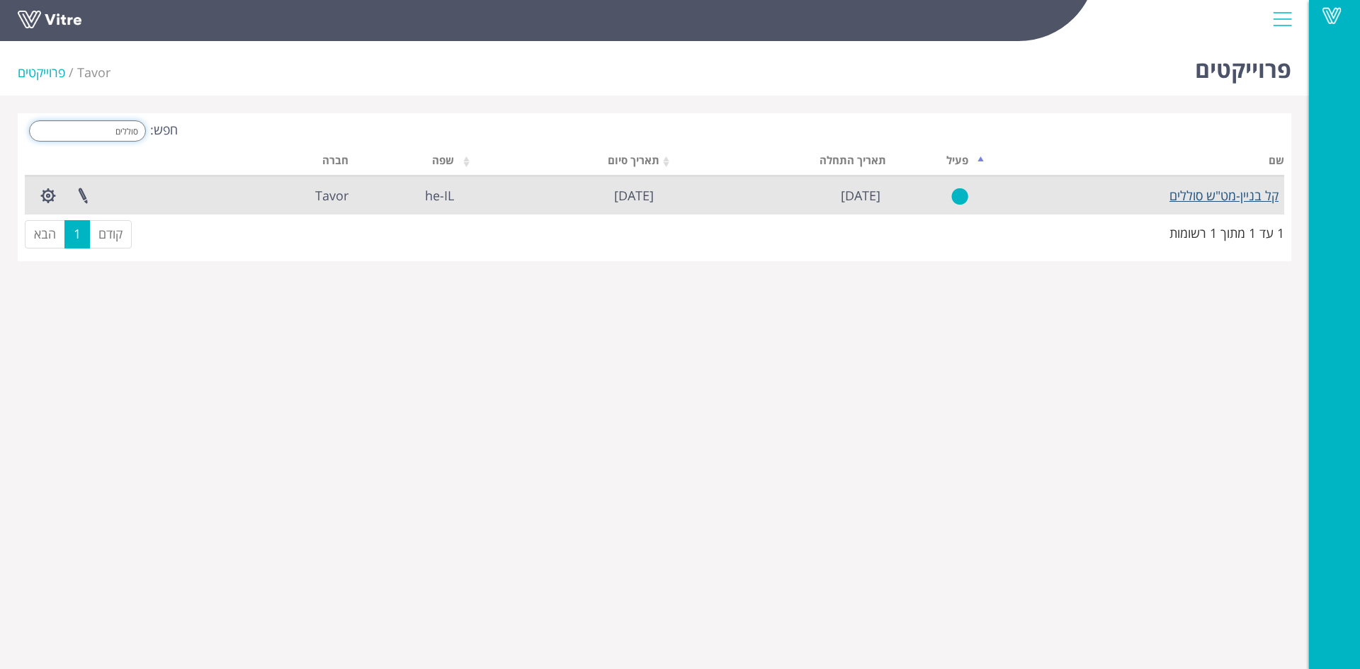
type input "סוללים"
click at [1206, 198] on link "קל בניין-מט"ש סוללים" at bounding box center [1223, 195] width 109 height 17
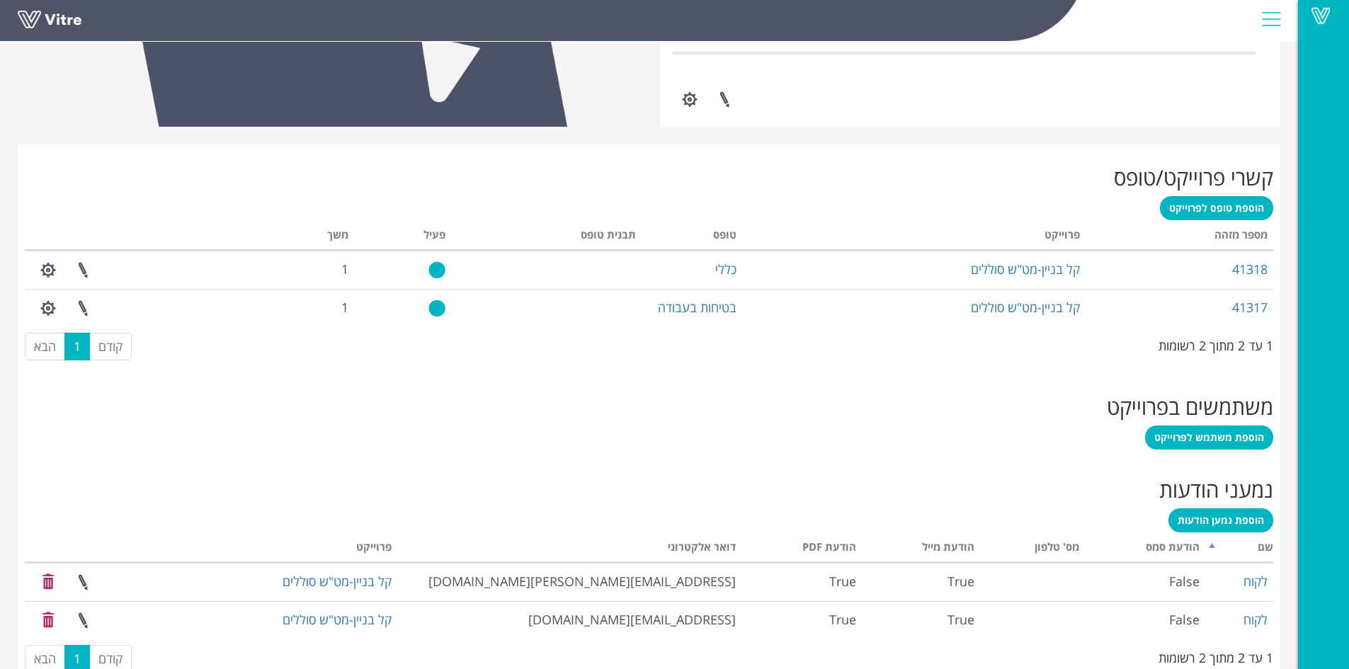
scroll to position [499, 0]
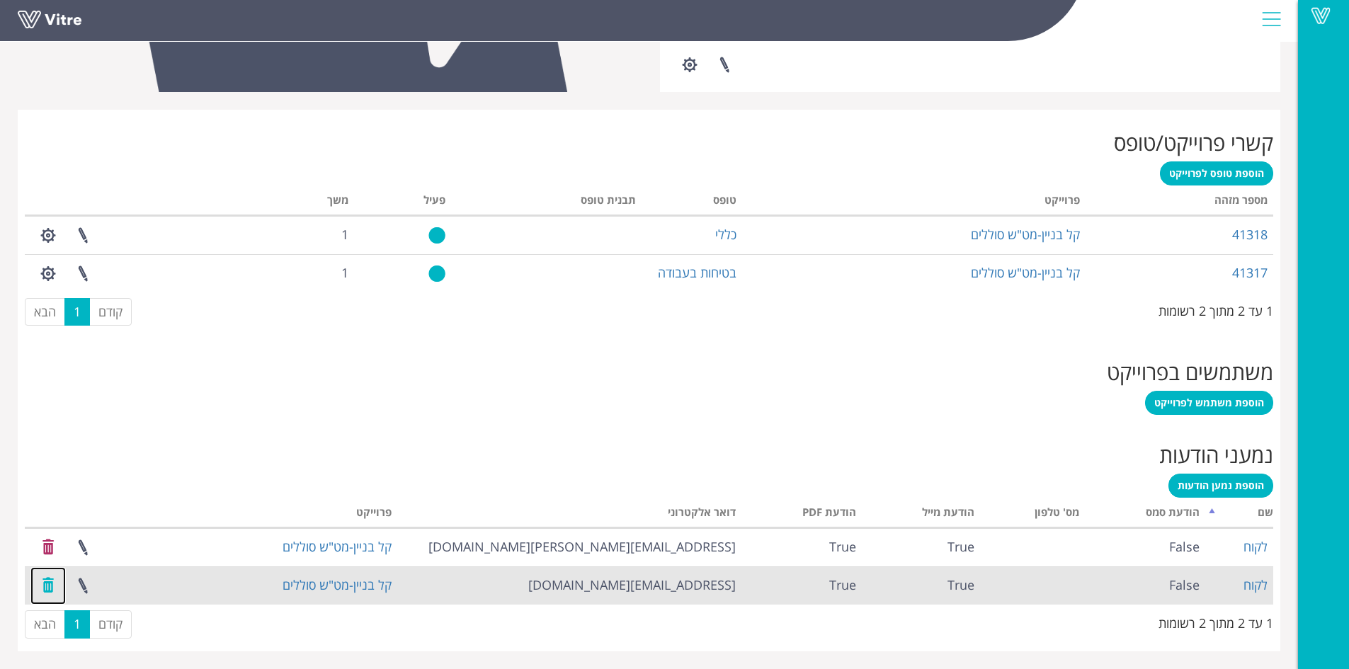
click at [50, 589] on link at bounding box center [47, 586] width 35 height 38
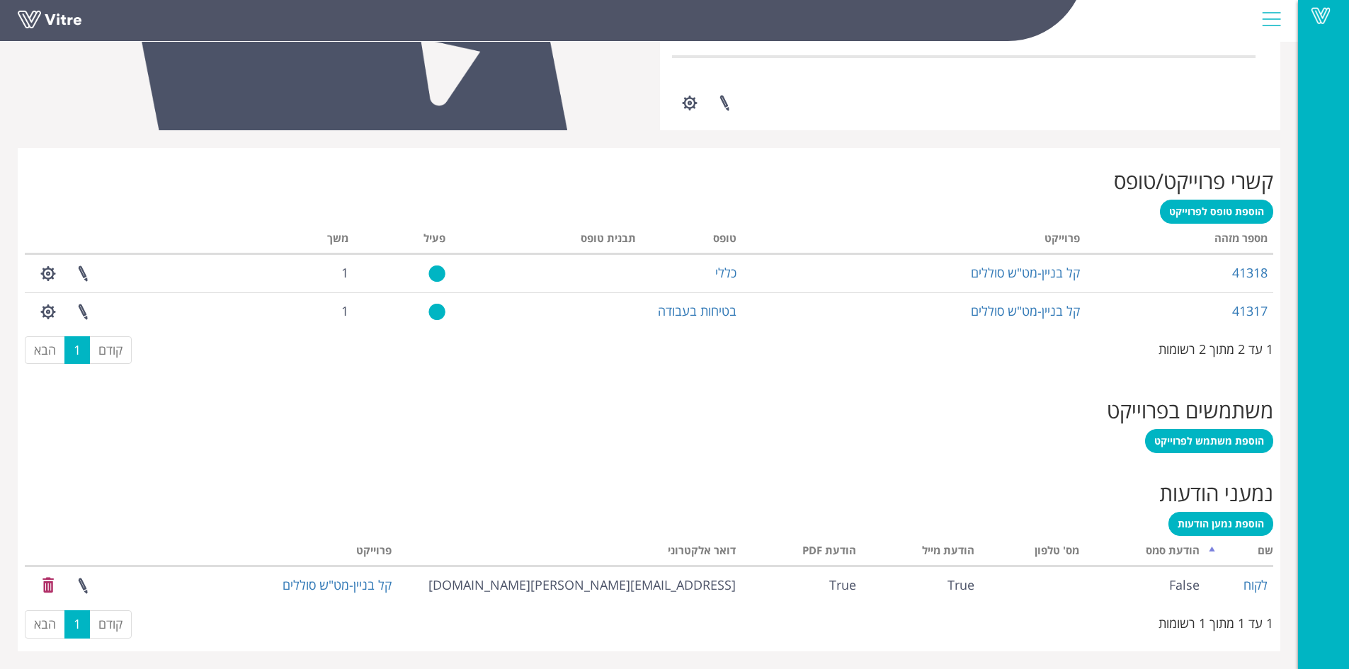
scroll to position [461, 0]
click at [1242, 526] on span "הוספת נמען הודעות" at bounding box center [1221, 523] width 86 height 13
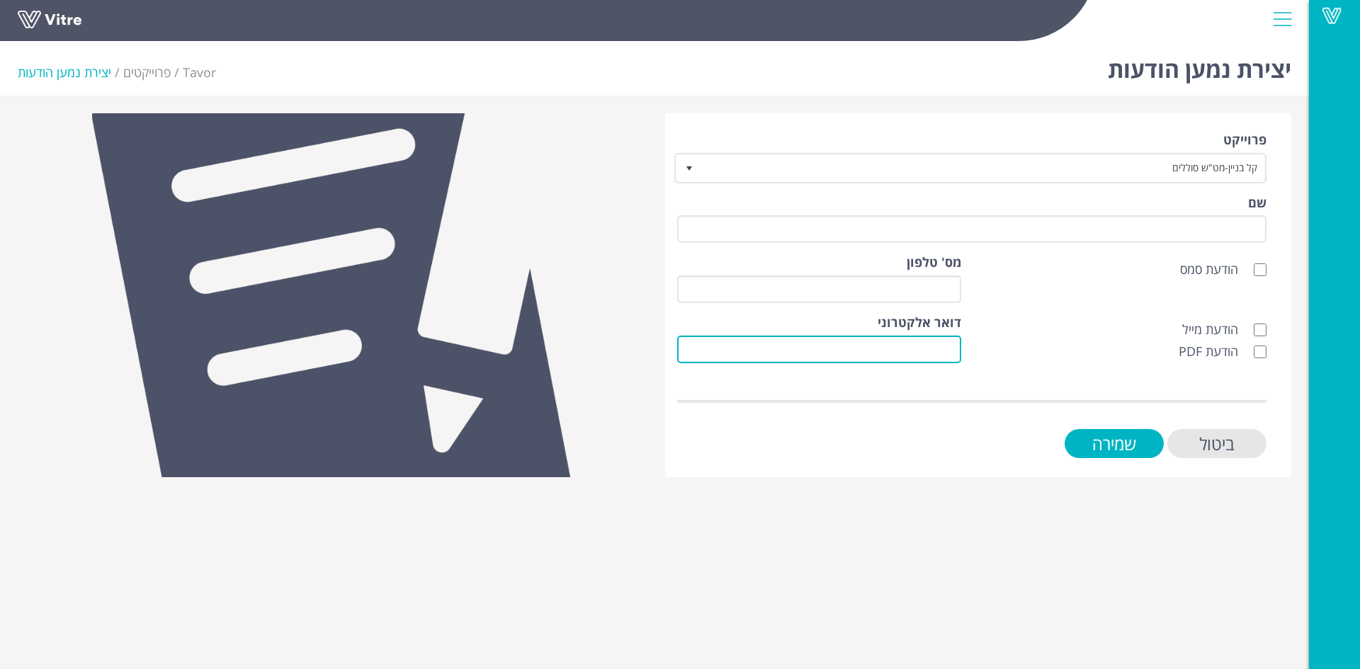
click at [953, 351] on input "דואר אלקטרוני" at bounding box center [819, 350] width 284 height 28
paste input "[PERSON_NAME][EMAIL_ADDRESS][PERSON_NAME][DOMAIN_NAME]"
type input "[PERSON_NAME][EMAIL_ADDRESS][PERSON_NAME][DOMAIN_NAME]"
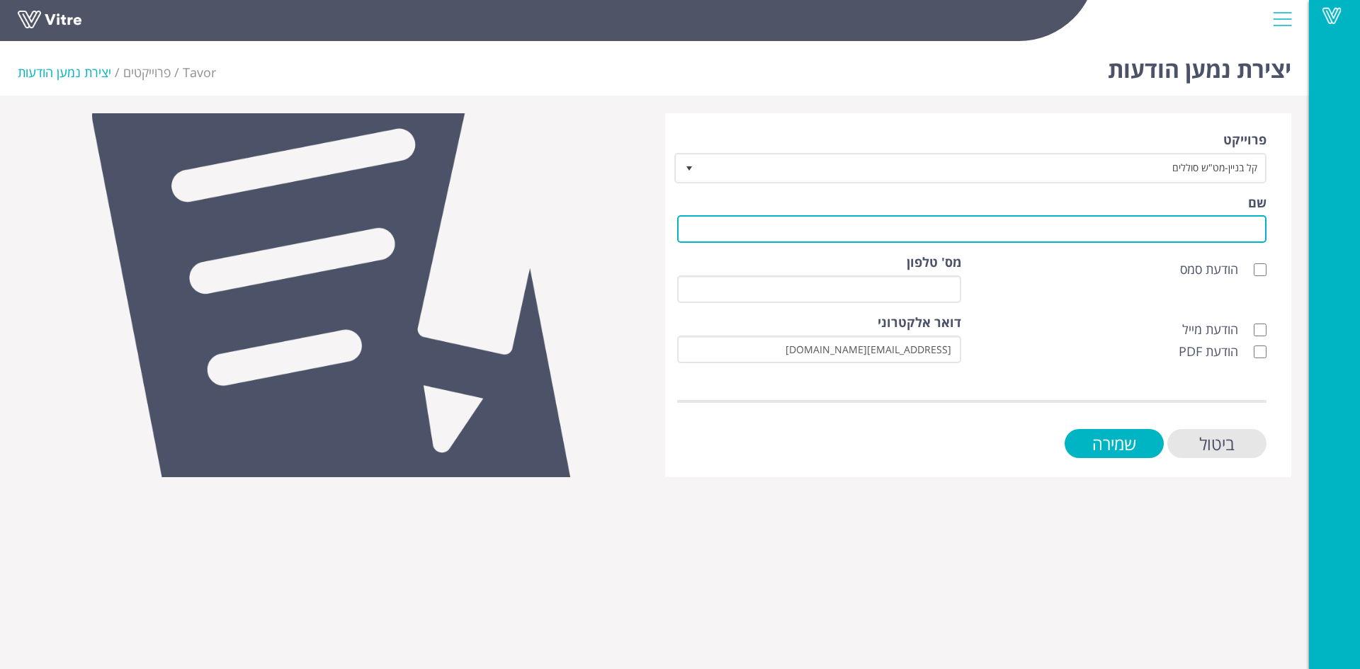
click at [1167, 235] on input "שם" at bounding box center [971, 229] width 589 height 28
type input "לקוח"
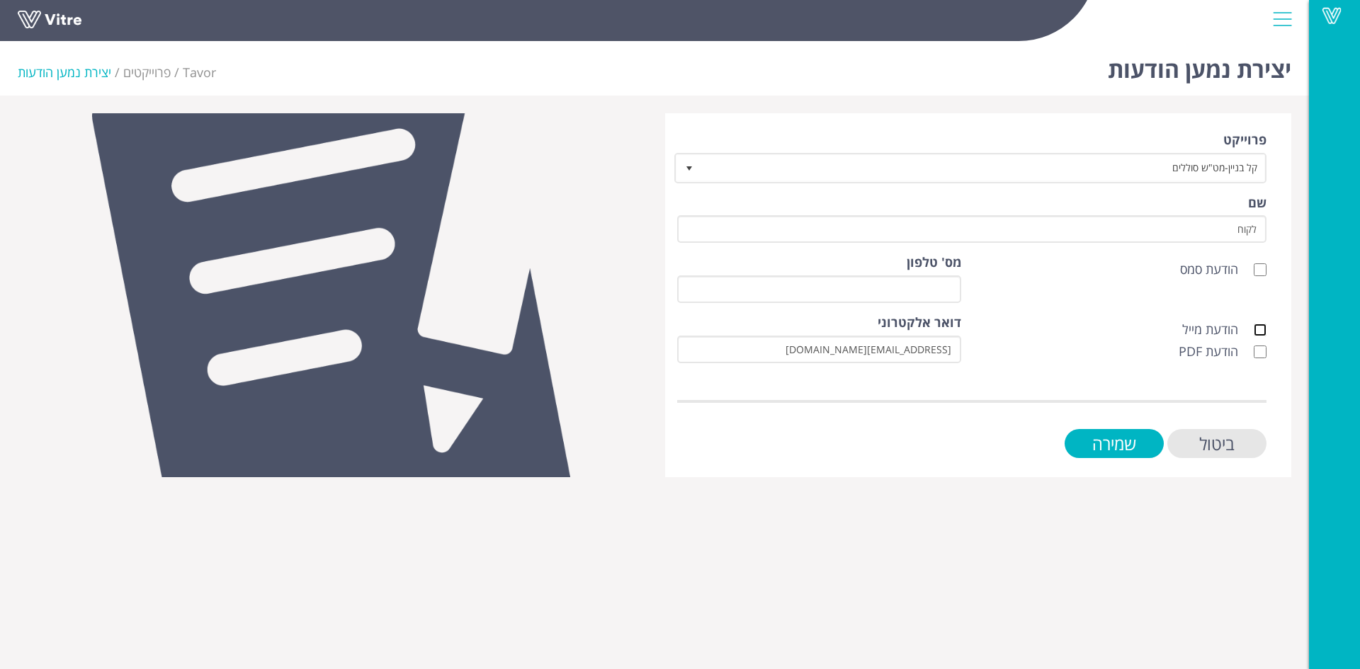
click at [1264, 326] on input "הודעת מייל" at bounding box center [1260, 330] width 13 height 13
checkbox input "true"
click at [1262, 350] on input "הודעת PDF" at bounding box center [1260, 352] width 13 height 13
checkbox input "true"
click at [1141, 440] on input "שמירה" at bounding box center [1114, 443] width 99 height 29
